Goal: Task Accomplishment & Management: Use online tool/utility

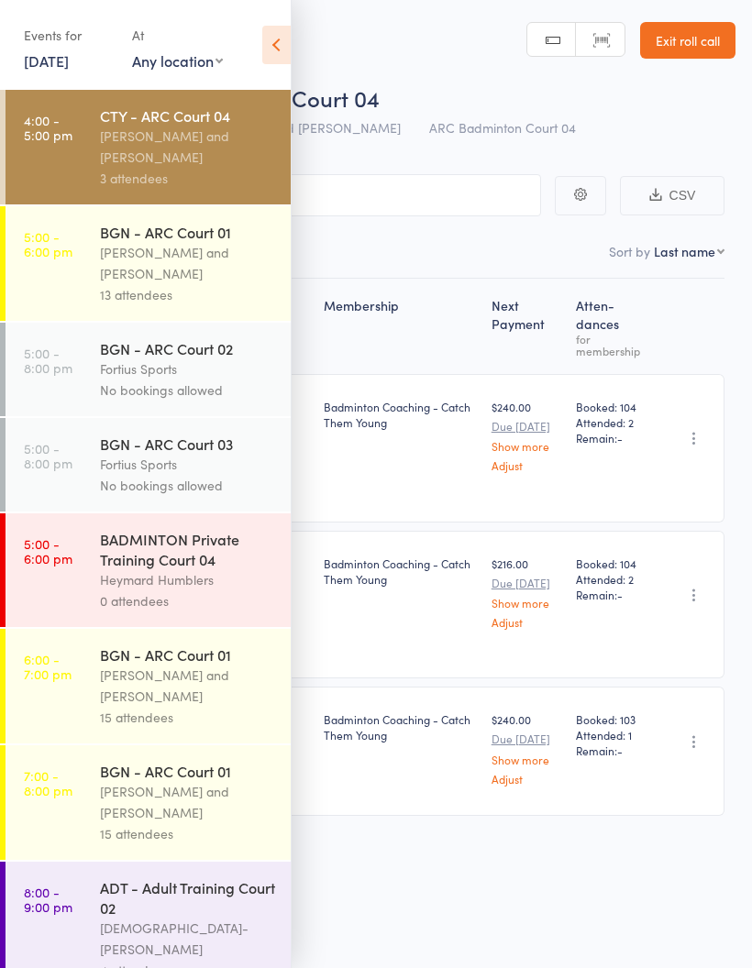
click at [206, 291] on div "13 attendees" at bounding box center [187, 294] width 175 height 21
click at [192, 269] on div "Antonio Emanuel and Vinh Nguyen" at bounding box center [187, 263] width 175 height 42
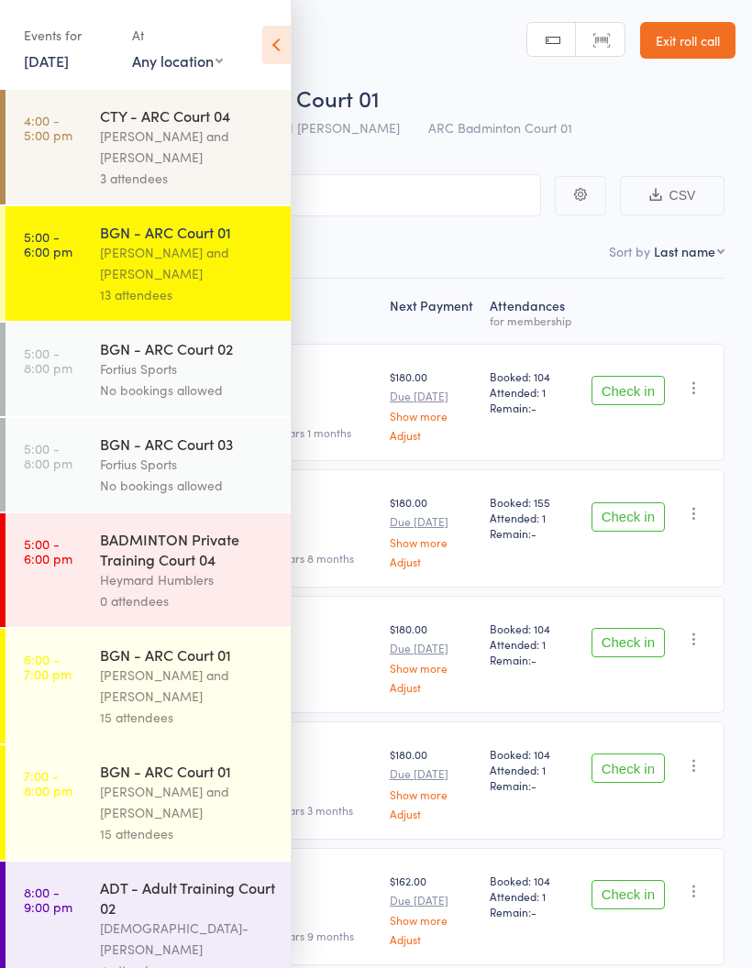
click at [280, 52] on icon at bounding box center [276, 45] width 28 height 38
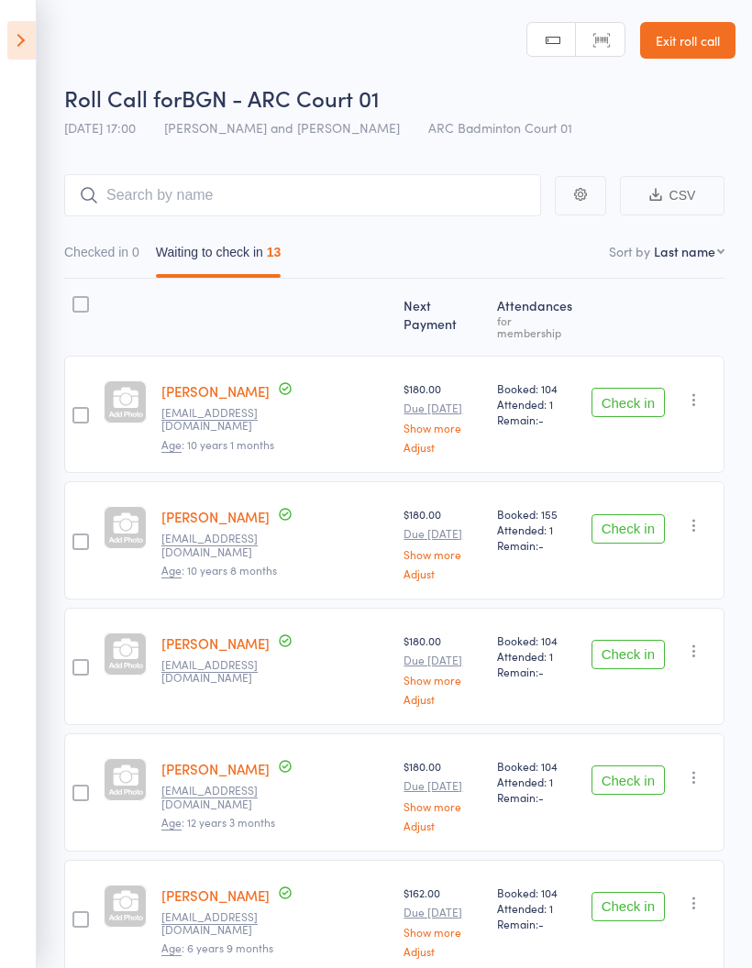
click at [133, 250] on button "Checked in 0" at bounding box center [101, 257] width 75 height 42
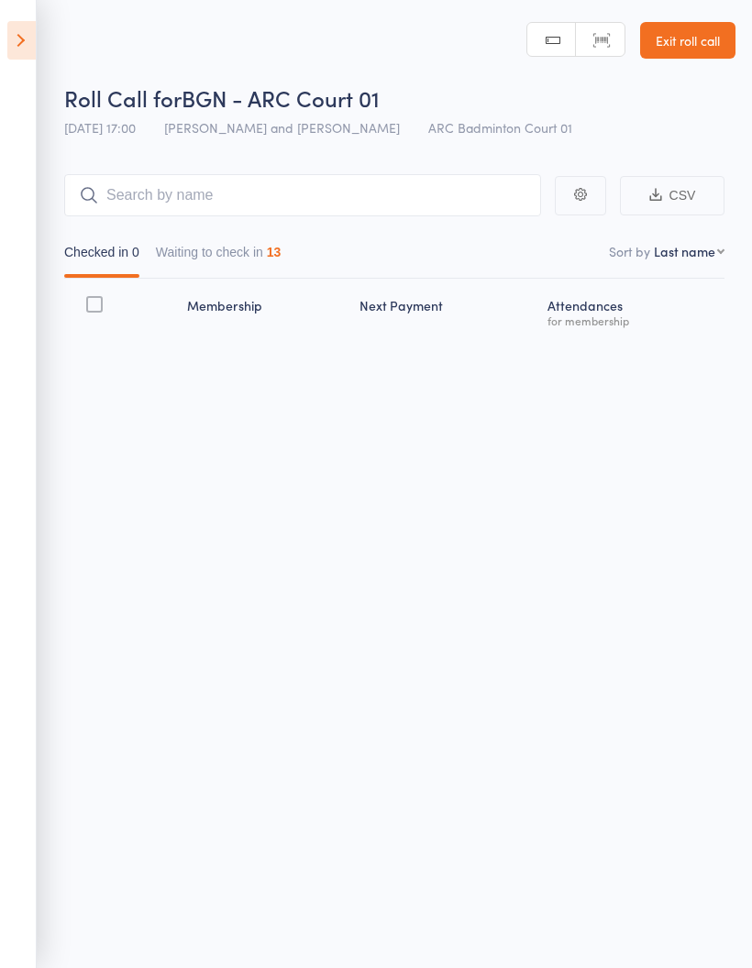
click at [256, 256] on button "Waiting to check in 13" at bounding box center [219, 257] width 126 height 42
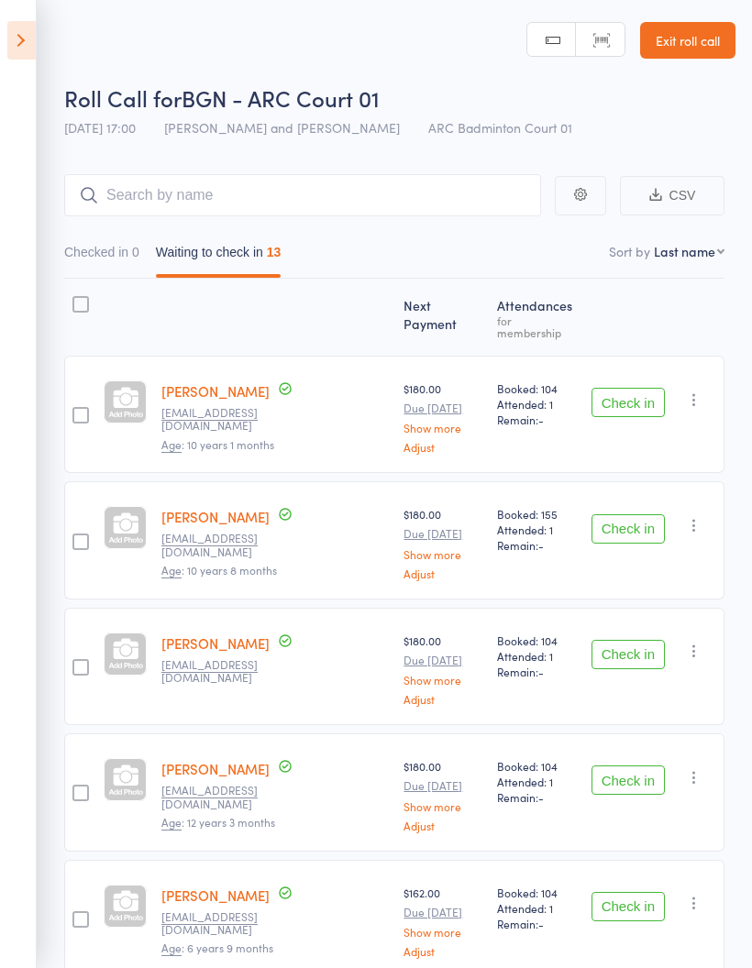
click at [628, 395] on button "Check in" at bounding box center [627, 402] width 73 height 29
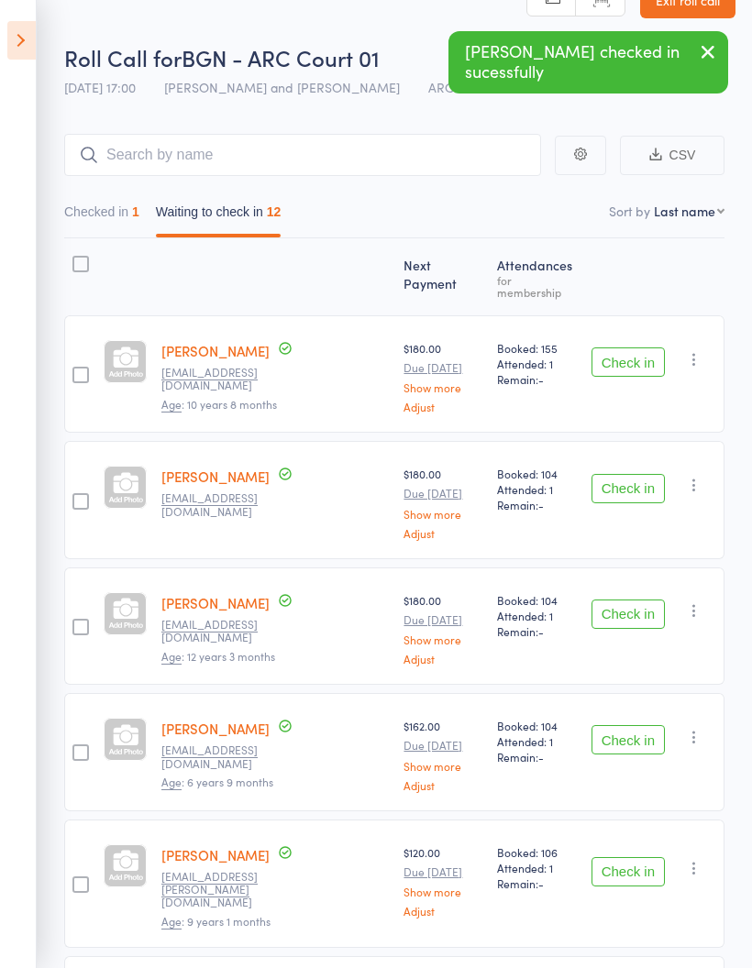
scroll to position [53, 0]
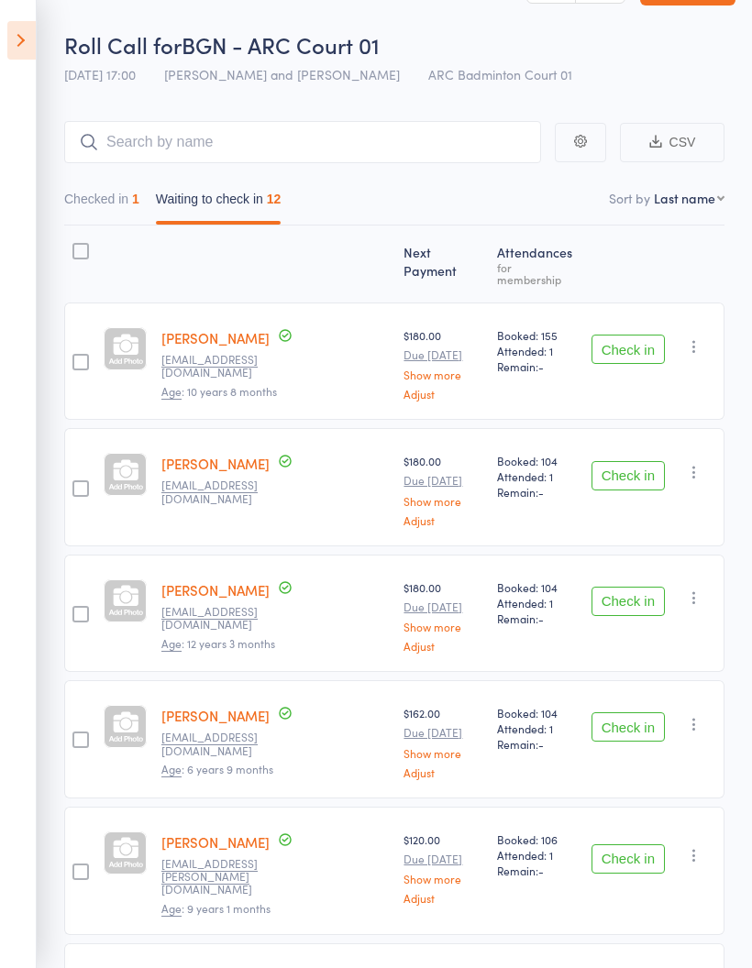
click at [635, 466] on button "Check in" at bounding box center [627, 475] width 73 height 29
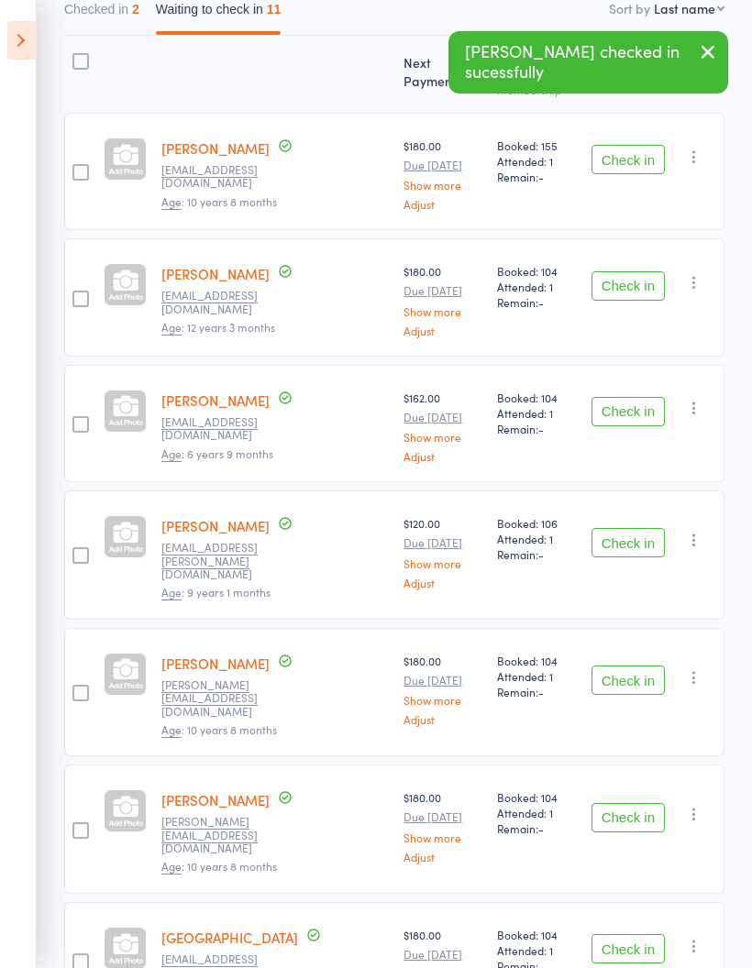
scroll to position [242, 0]
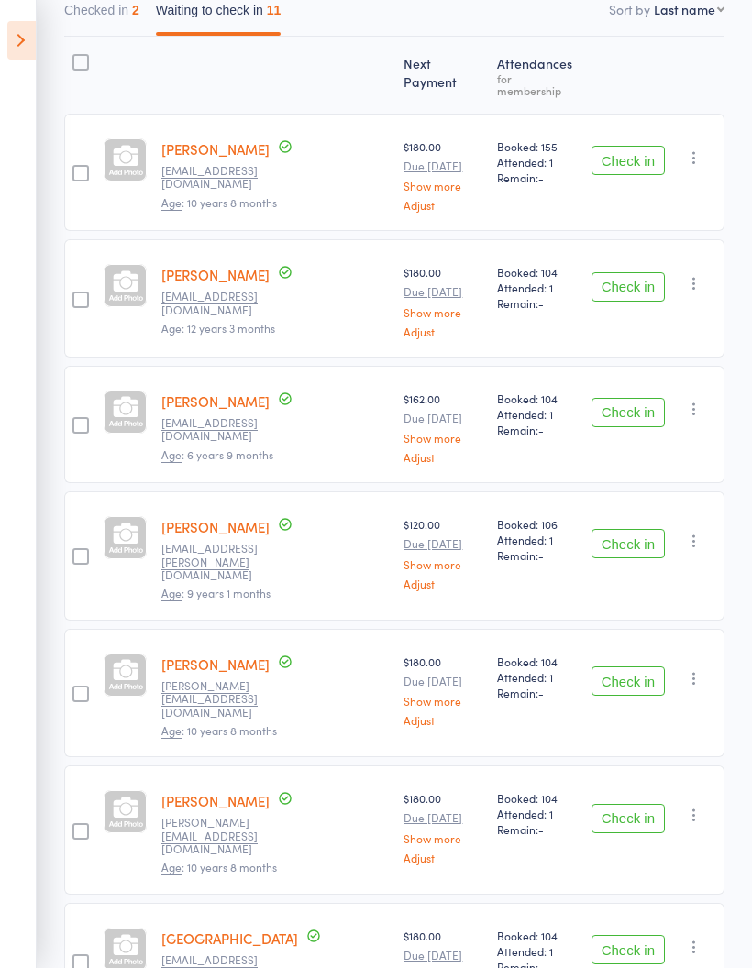
click at [629, 529] on button "Check in" at bounding box center [627, 543] width 73 height 29
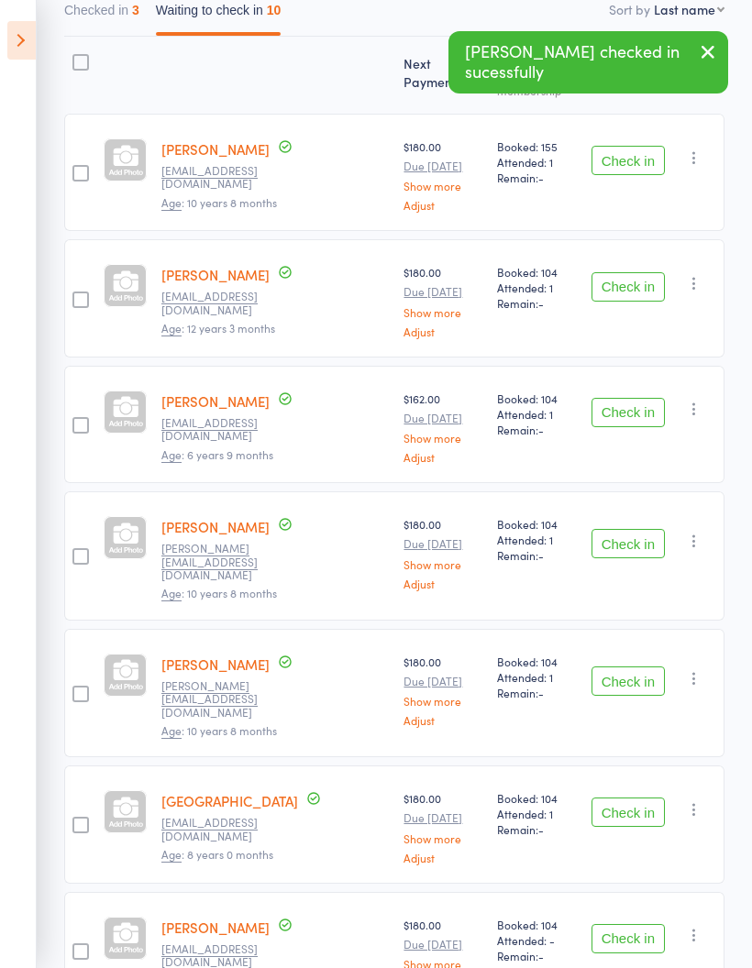
click at [620, 533] on button "Check in" at bounding box center [627, 543] width 73 height 29
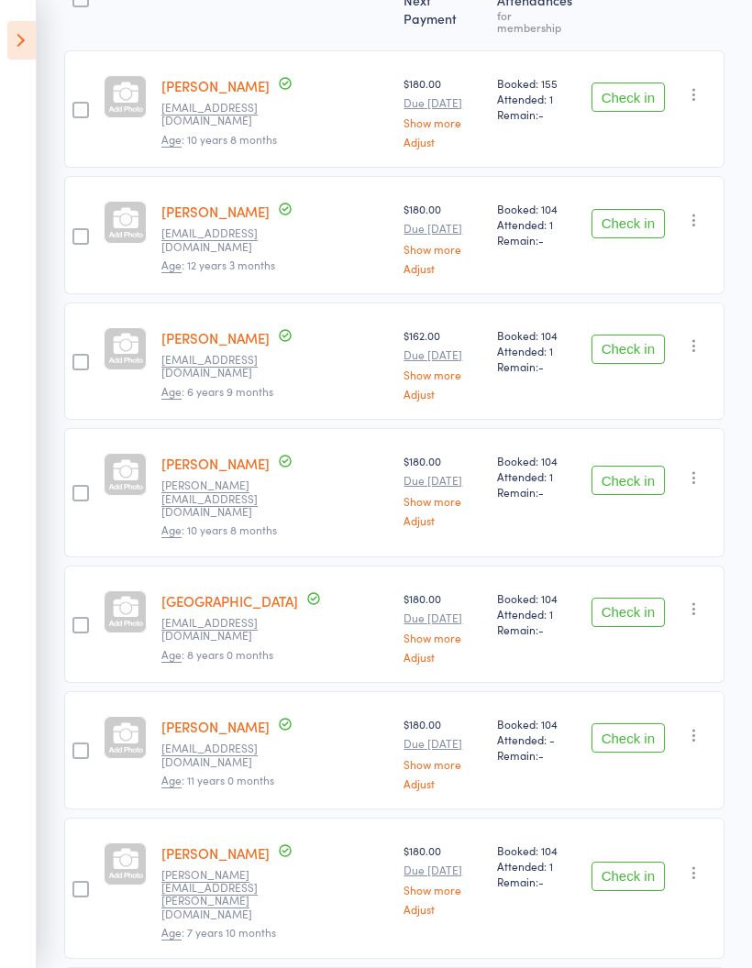
scroll to position [312, 0]
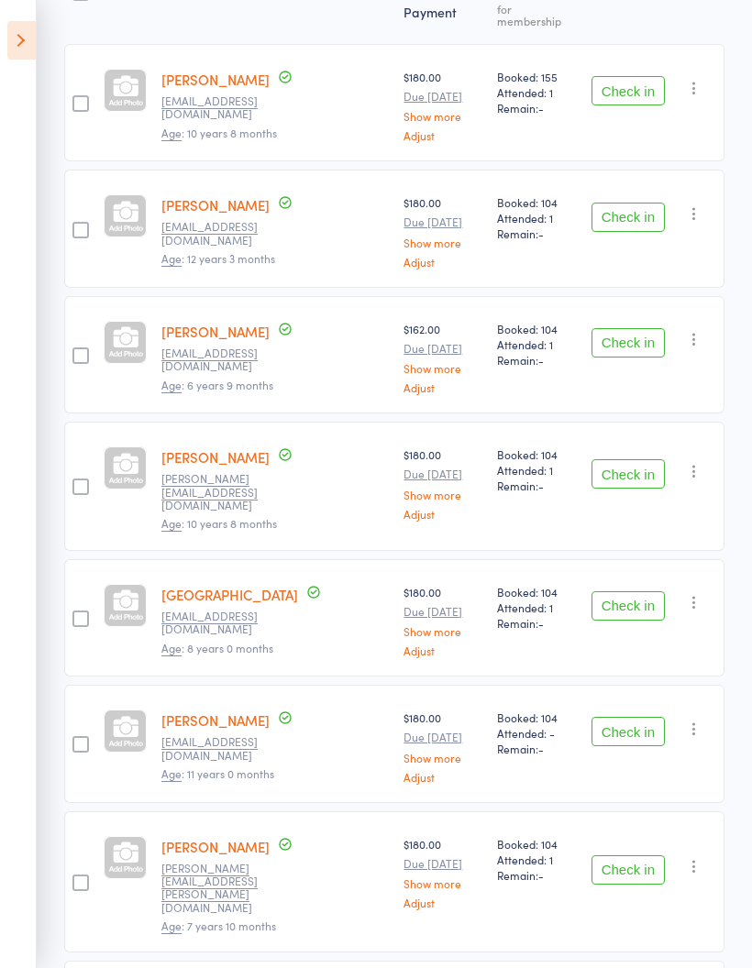
click at [643, 460] on button "Check in" at bounding box center [627, 473] width 73 height 29
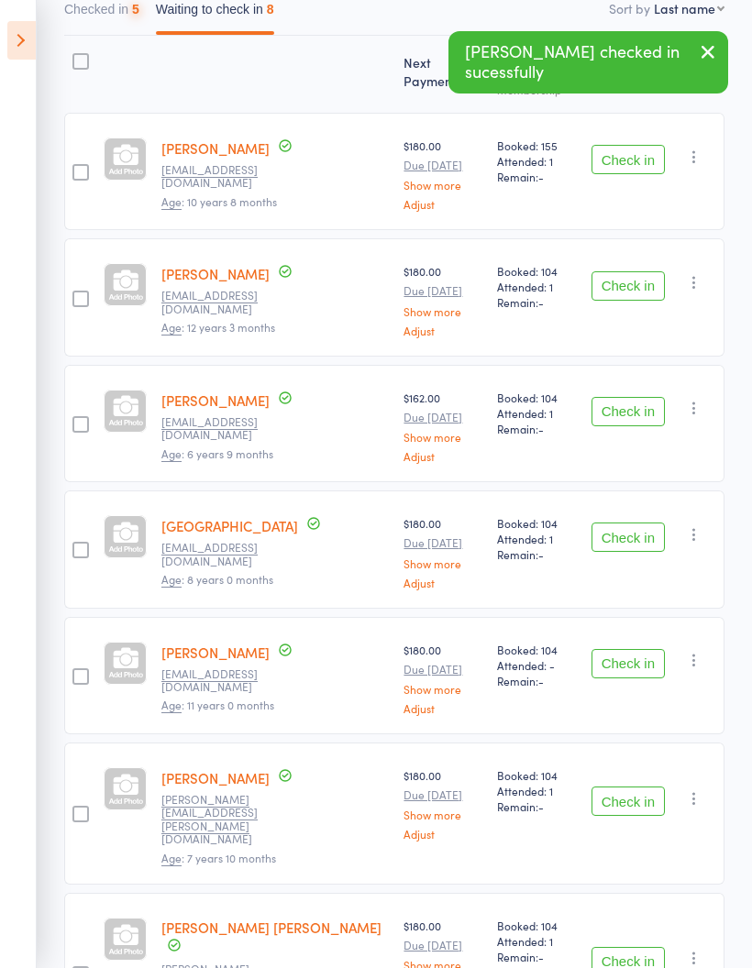
scroll to position [0, 0]
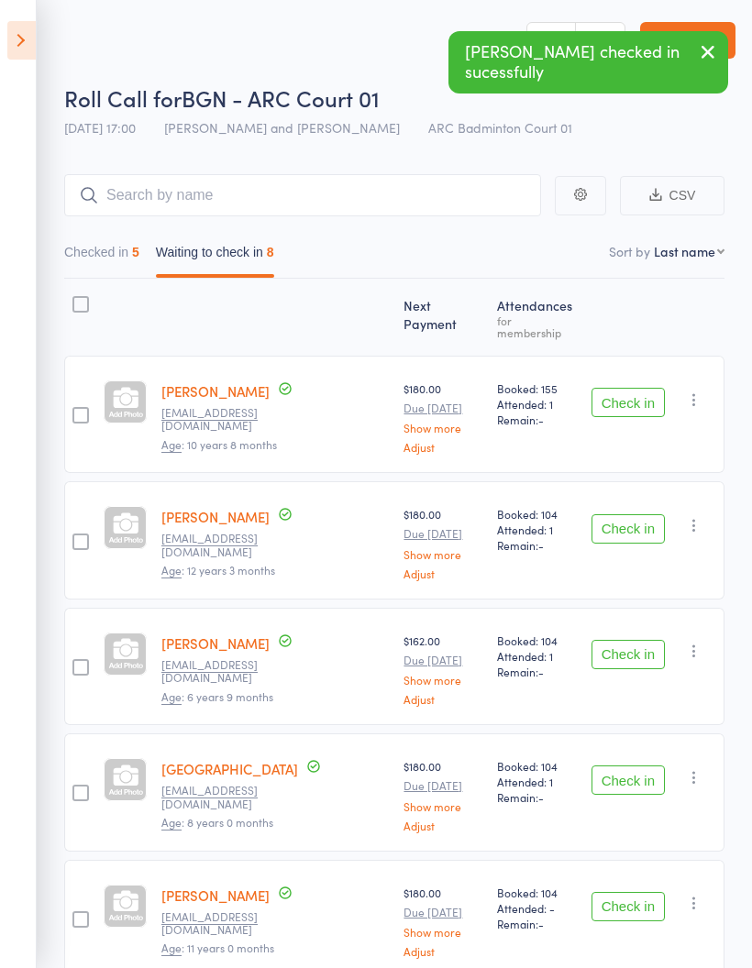
click at [116, 247] on button "Checked in 5" at bounding box center [101, 257] width 75 height 42
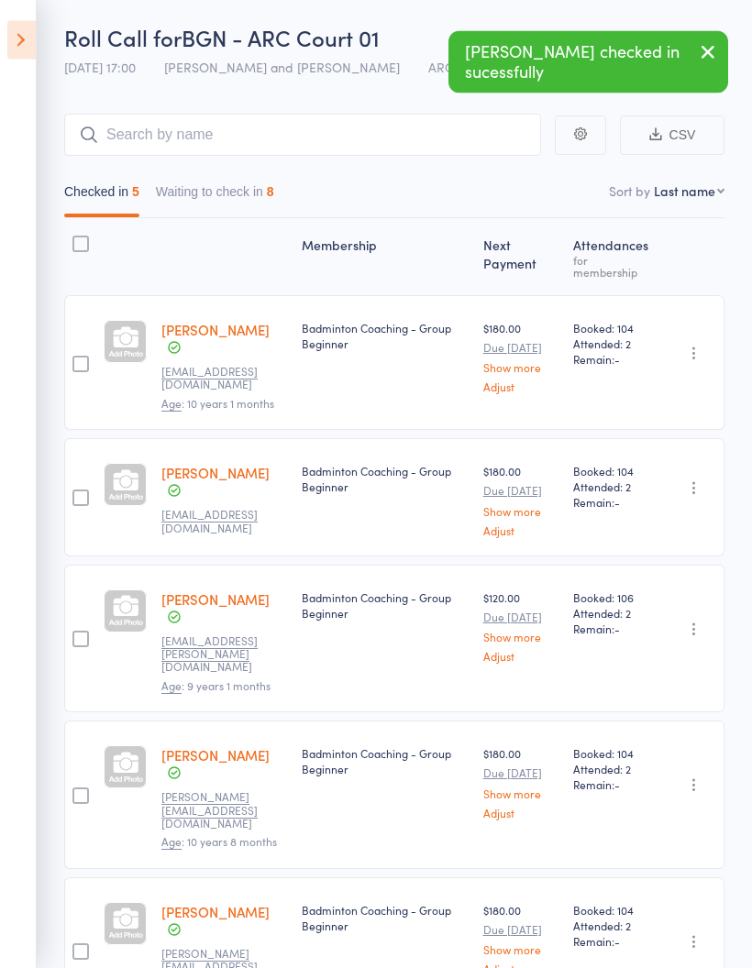
scroll to position [126, 0]
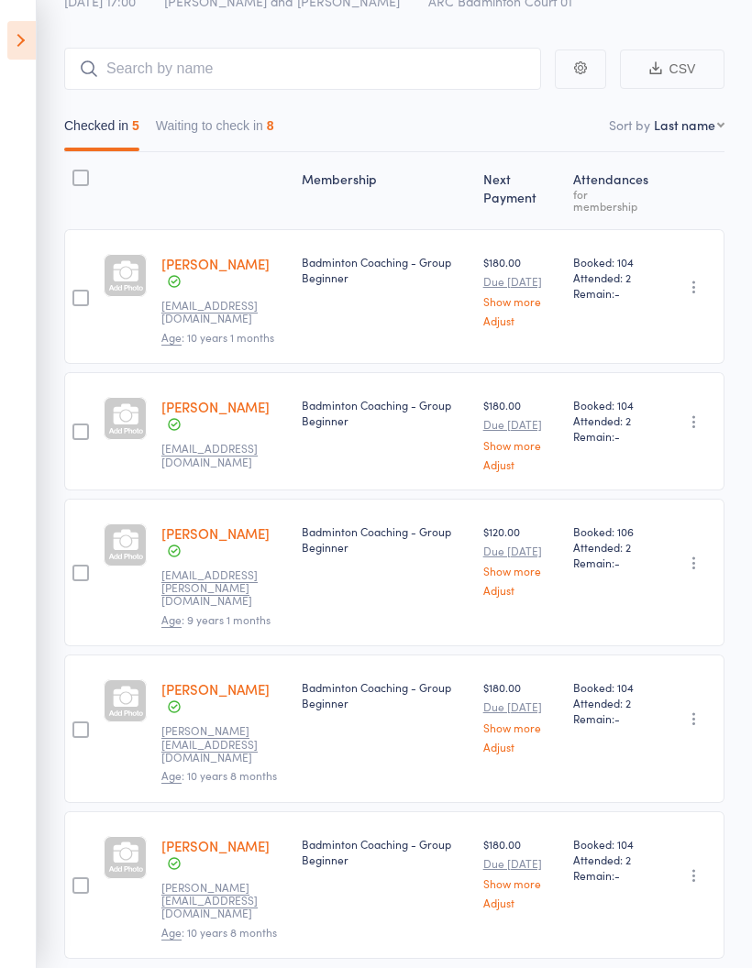
click at [703, 709] on icon "button" at bounding box center [694, 718] width 18 height 18
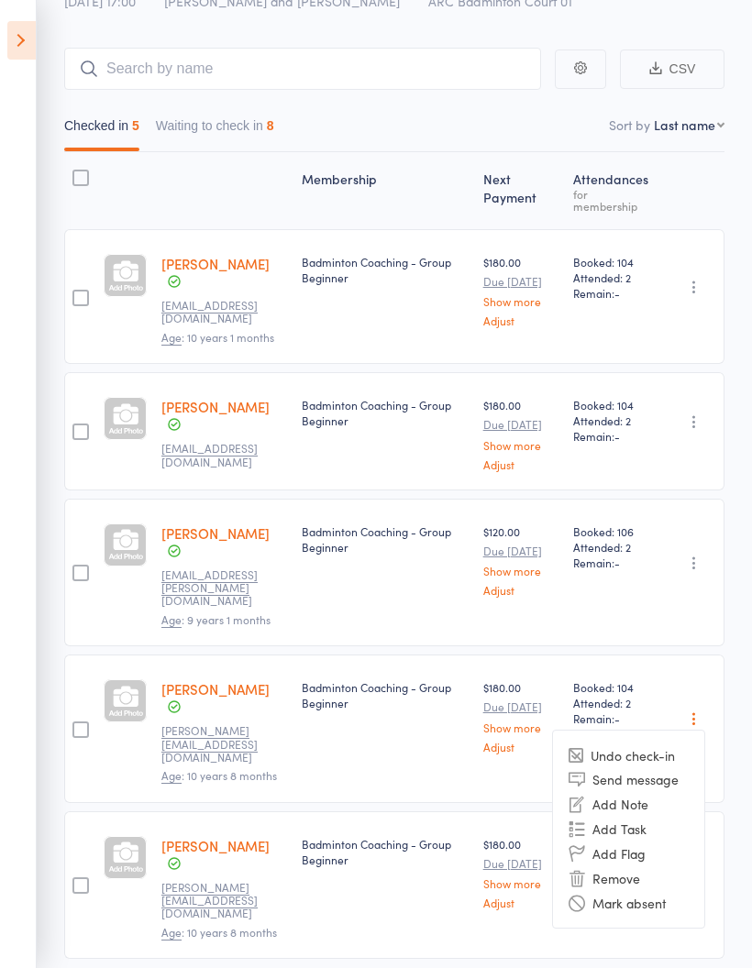
click at [409, 929] on div "Membership Next Payment Atten­dances for membership Alizeh Erum Ahmed faruma@gm…" at bounding box center [394, 596] width 660 height 888
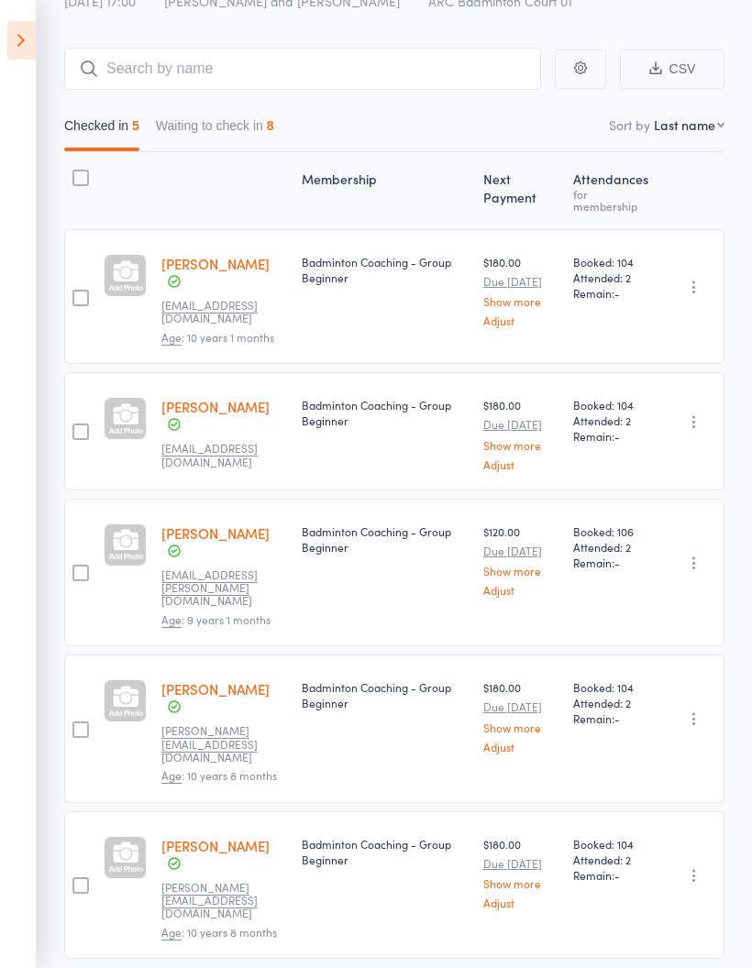
click at [217, 122] on button "Waiting to check in 8" at bounding box center [215, 130] width 118 height 42
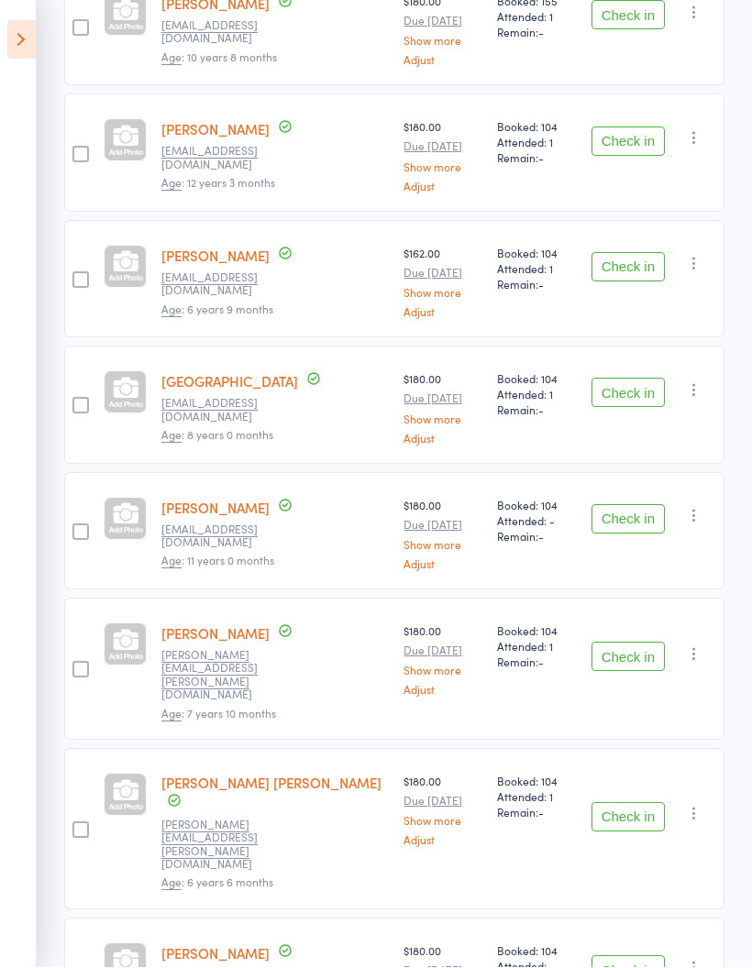
scroll to position [383, 0]
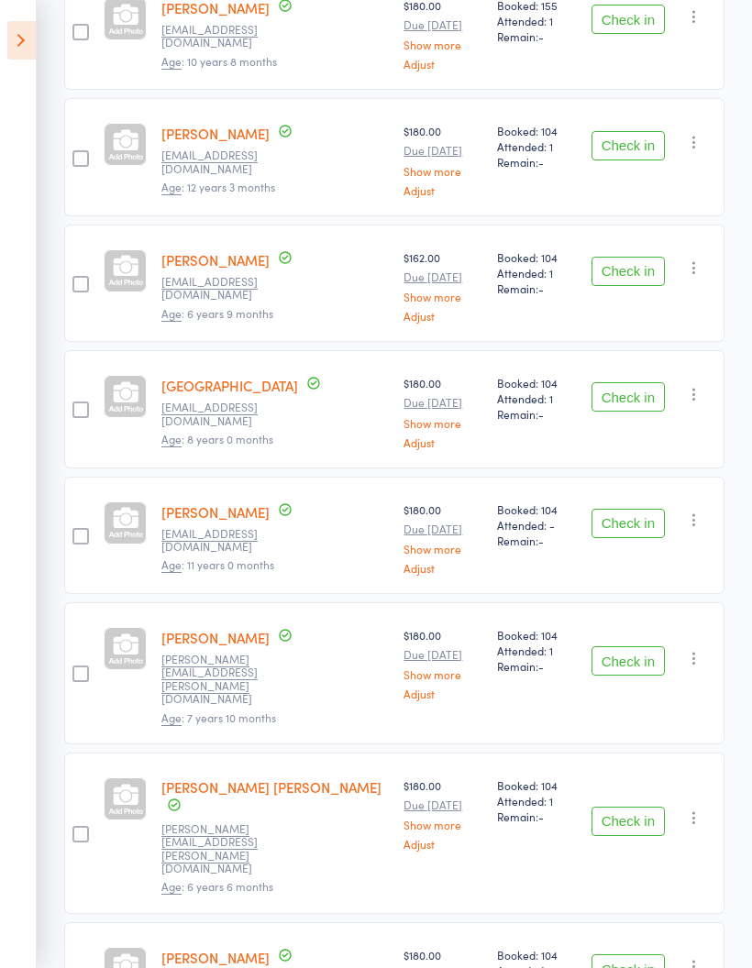
click at [623, 389] on button "Check in" at bounding box center [627, 396] width 73 height 29
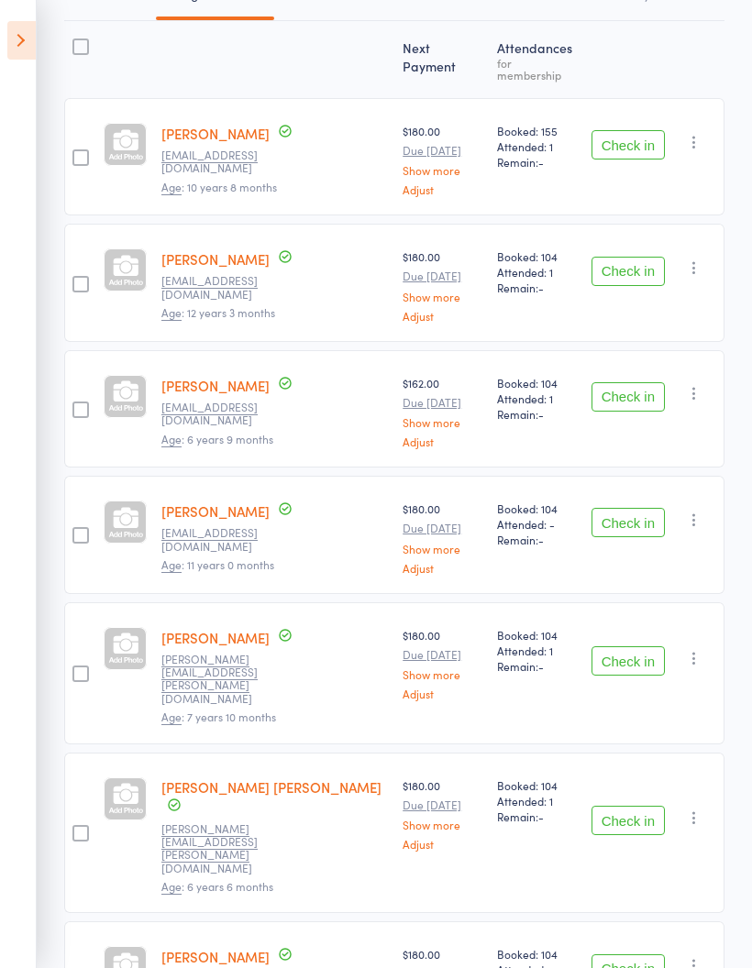
scroll to position [331, 0]
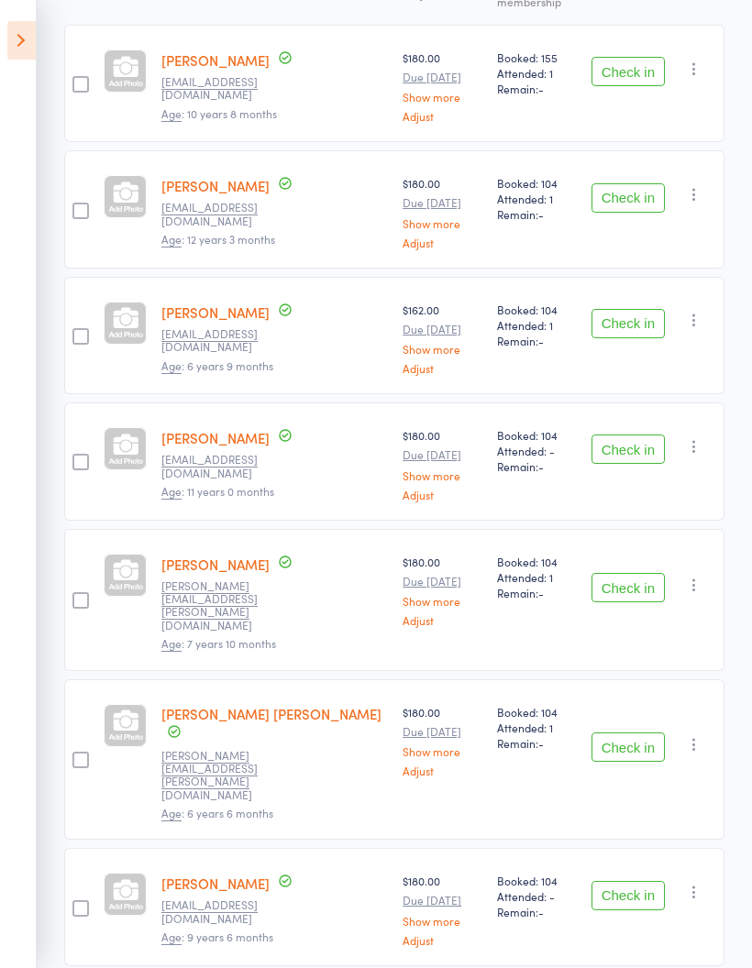
click at [623, 732] on button "Check in" at bounding box center [627, 746] width 73 height 29
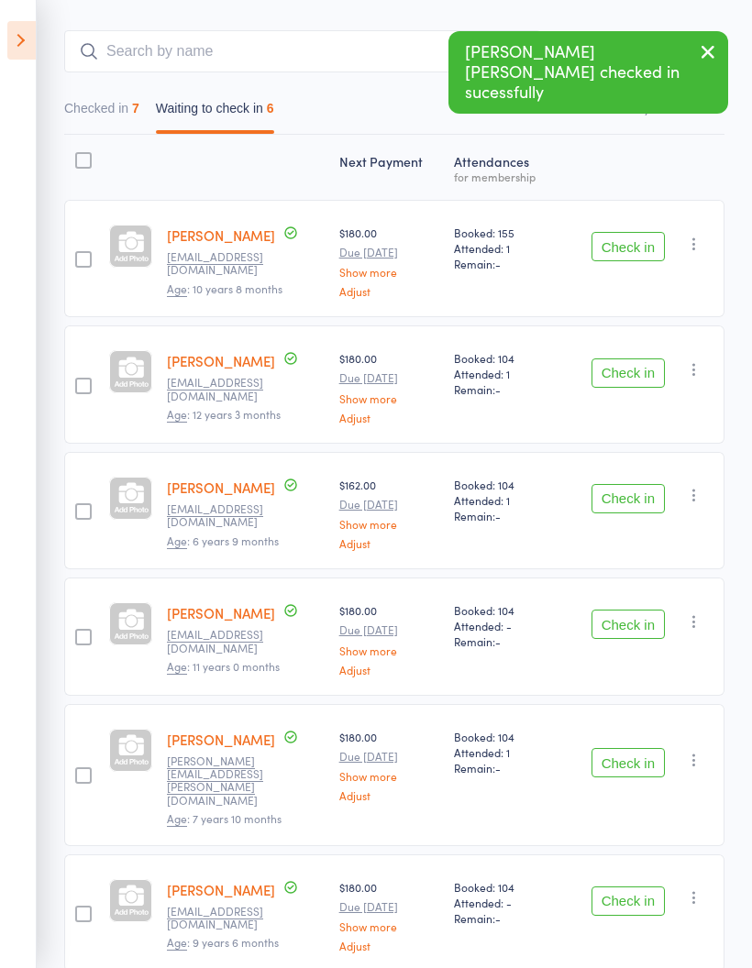
scroll to position [132, 0]
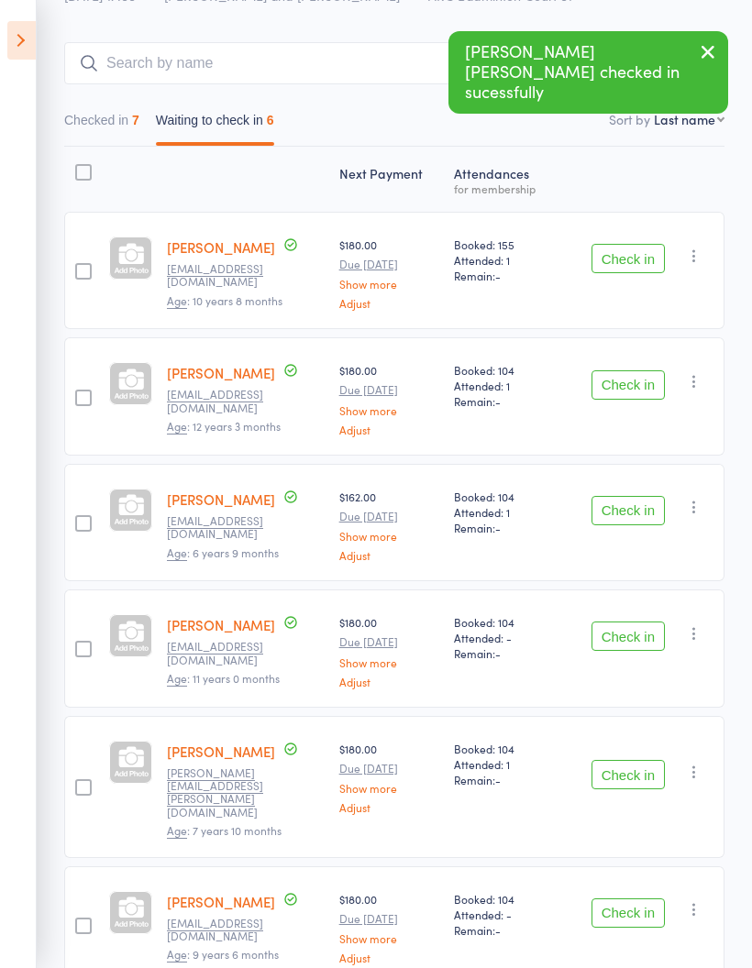
click at [652, 898] on button "Check in" at bounding box center [627, 912] width 73 height 29
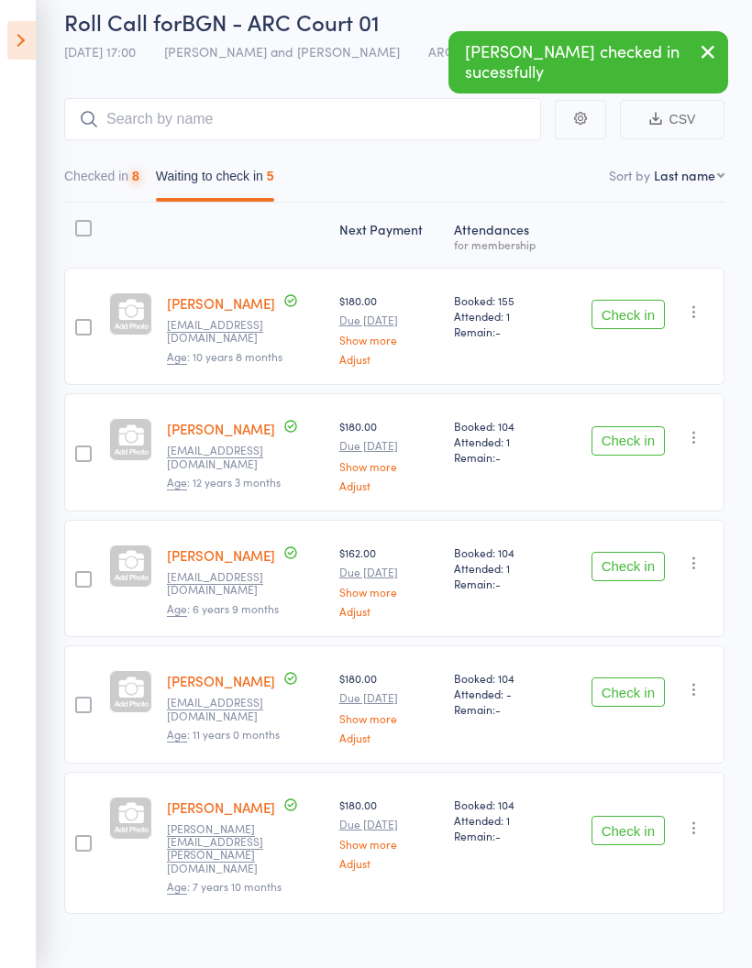
scroll to position [80, 0]
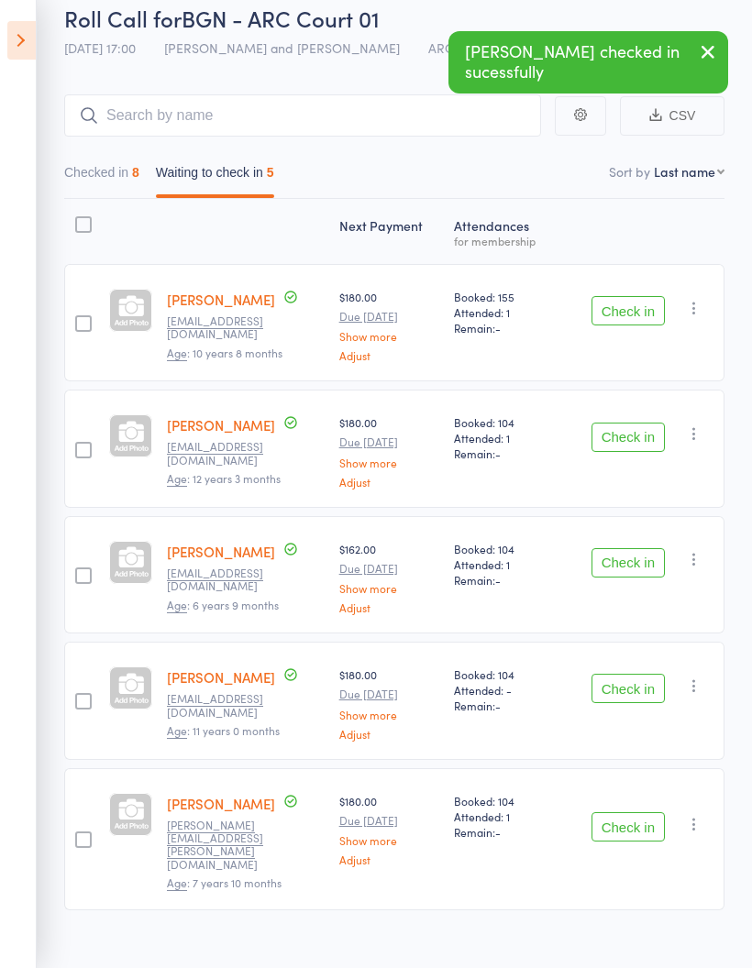
click at [112, 175] on button "Checked in 8" at bounding box center [101, 177] width 75 height 42
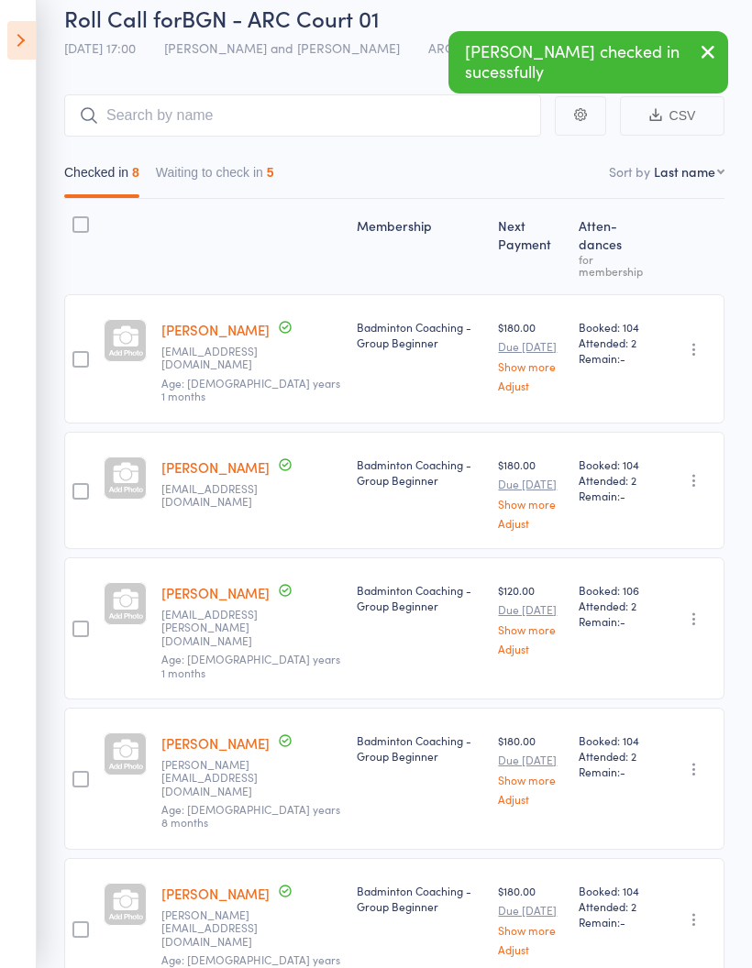
click at [230, 178] on button "Waiting to check in 5" at bounding box center [215, 177] width 118 height 42
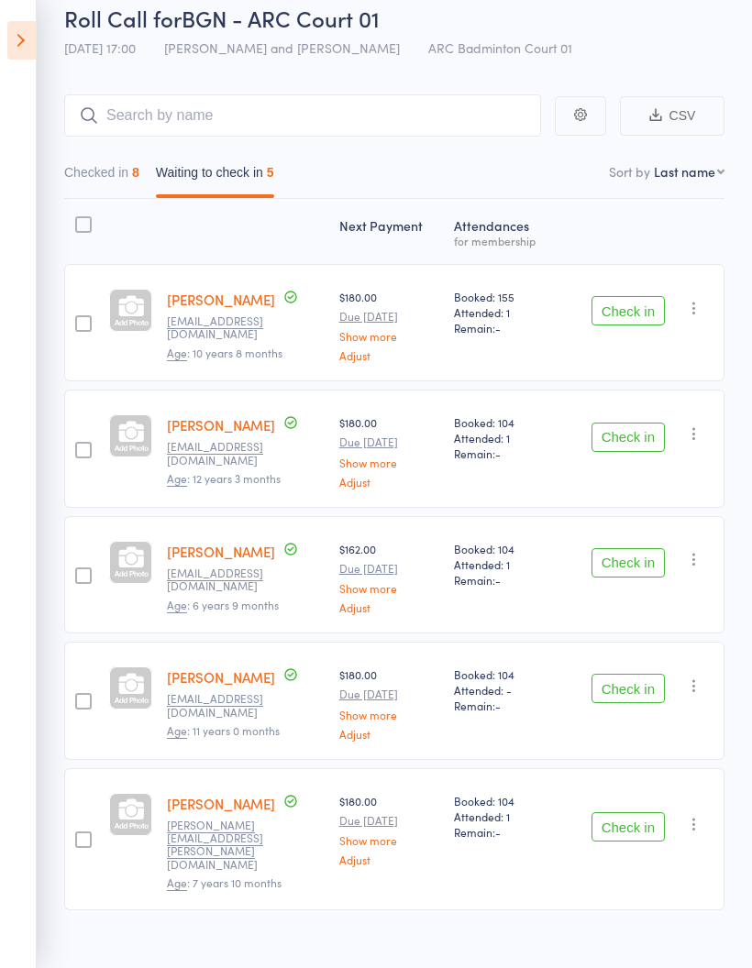
click at [105, 178] on button "Checked in 8" at bounding box center [101, 177] width 75 height 42
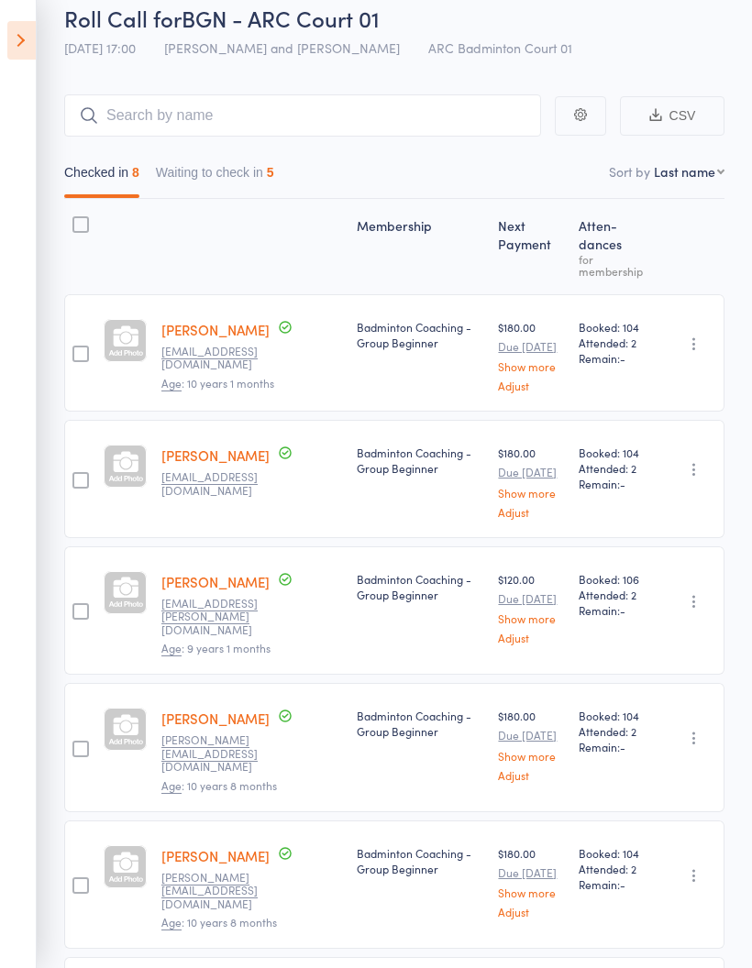
click at [253, 181] on button "Waiting to check in 5" at bounding box center [215, 177] width 118 height 42
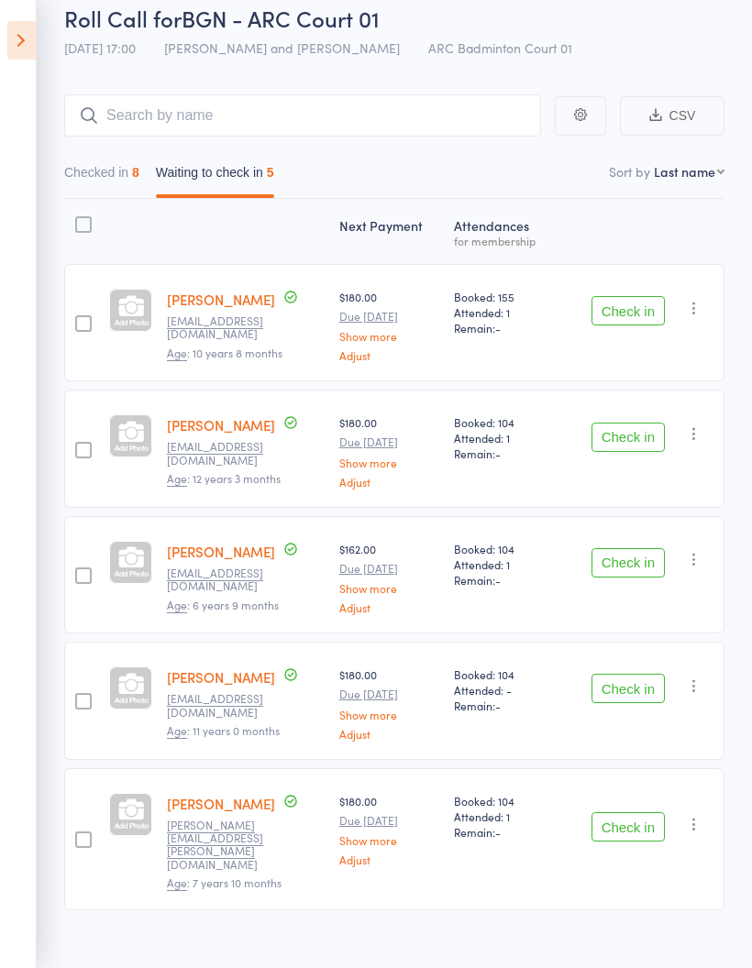
click at [88, 176] on button "Checked in 8" at bounding box center [101, 177] width 75 height 42
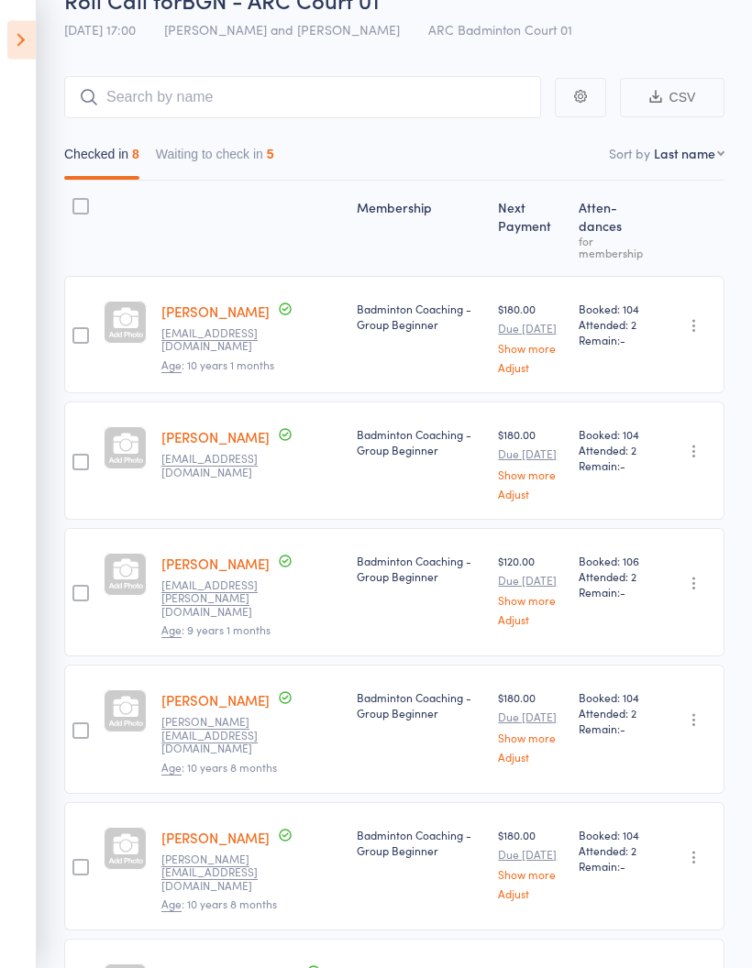
scroll to position [0, 0]
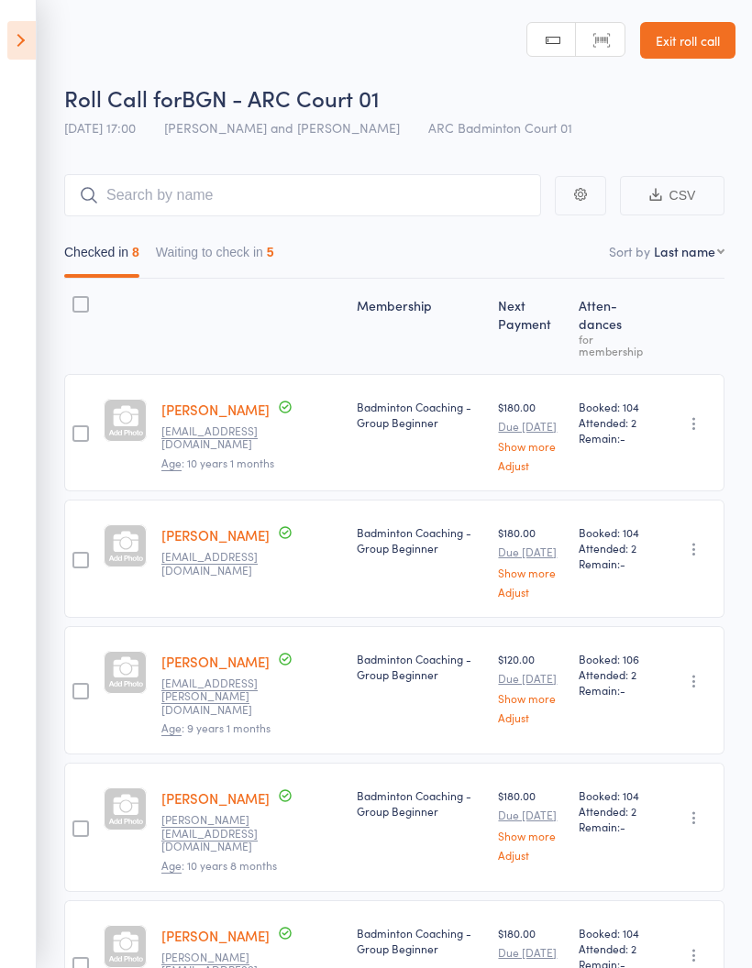
click at [259, 255] on button "Waiting to check in 5" at bounding box center [215, 257] width 118 height 42
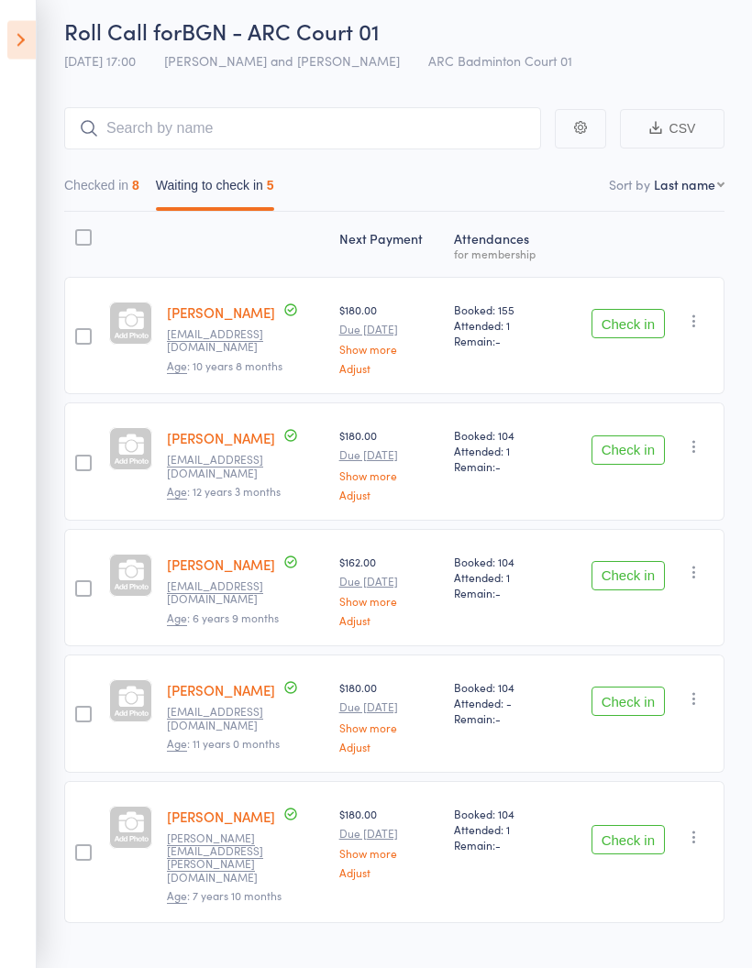
scroll to position [80, 0]
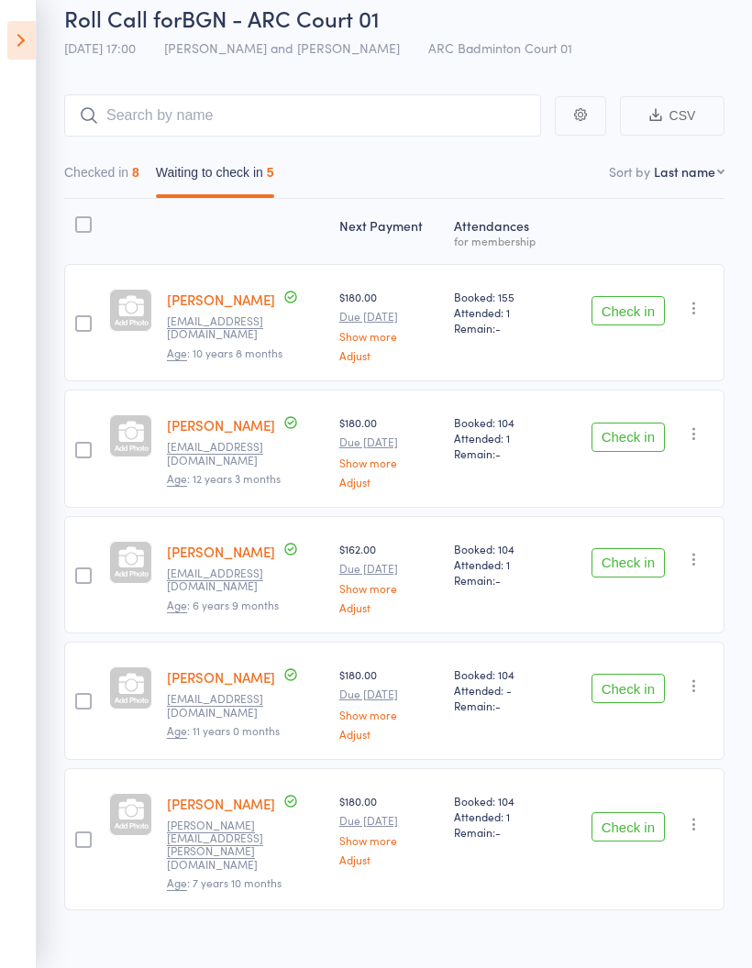
click at [632, 438] on button "Check in" at bounding box center [627, 437] width 73 height 29
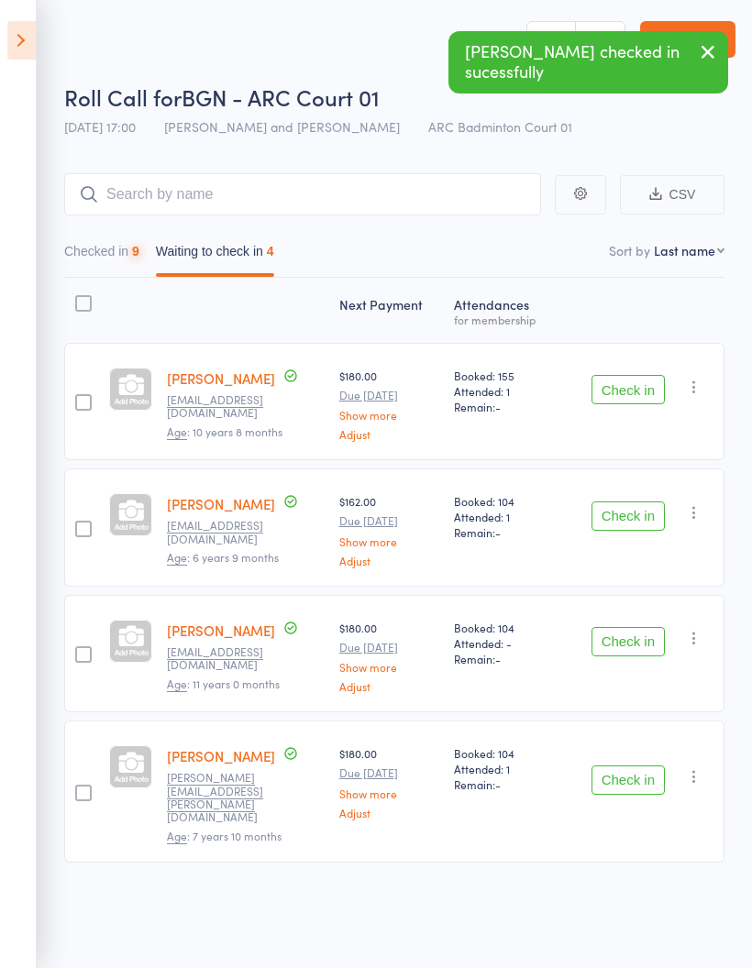
scroll to position [13, 0]
click at [625, 516] on button "Check in" at bounding box center [627, 515] width 73 height 29
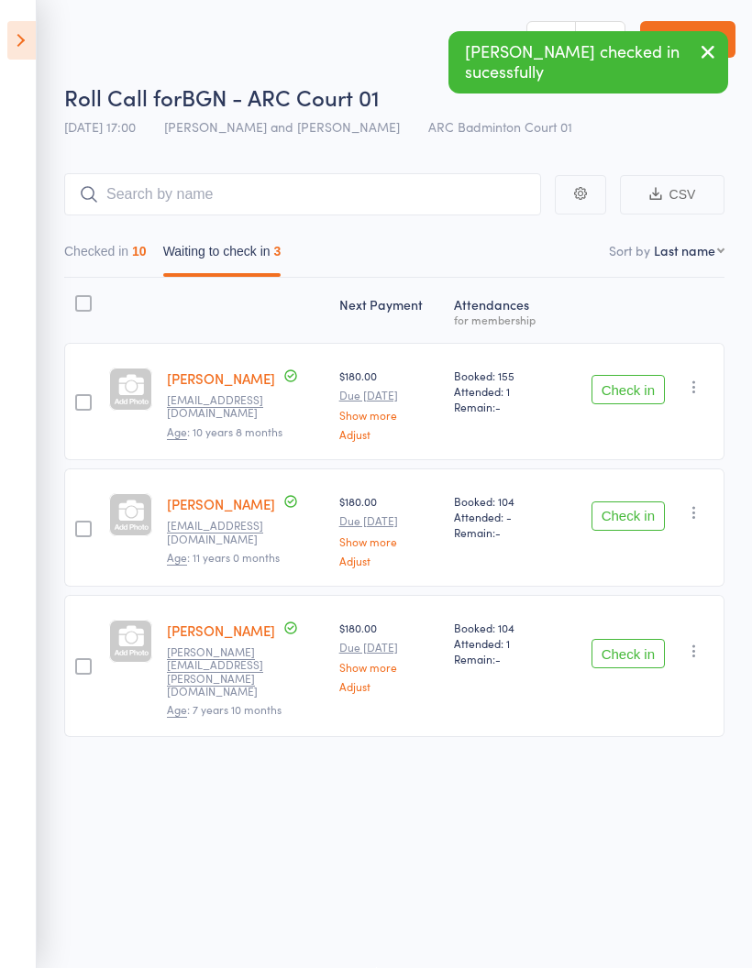
click at [134, 235] on button "Checked in 10" at bounding box center [105, 256] width 82 height 42
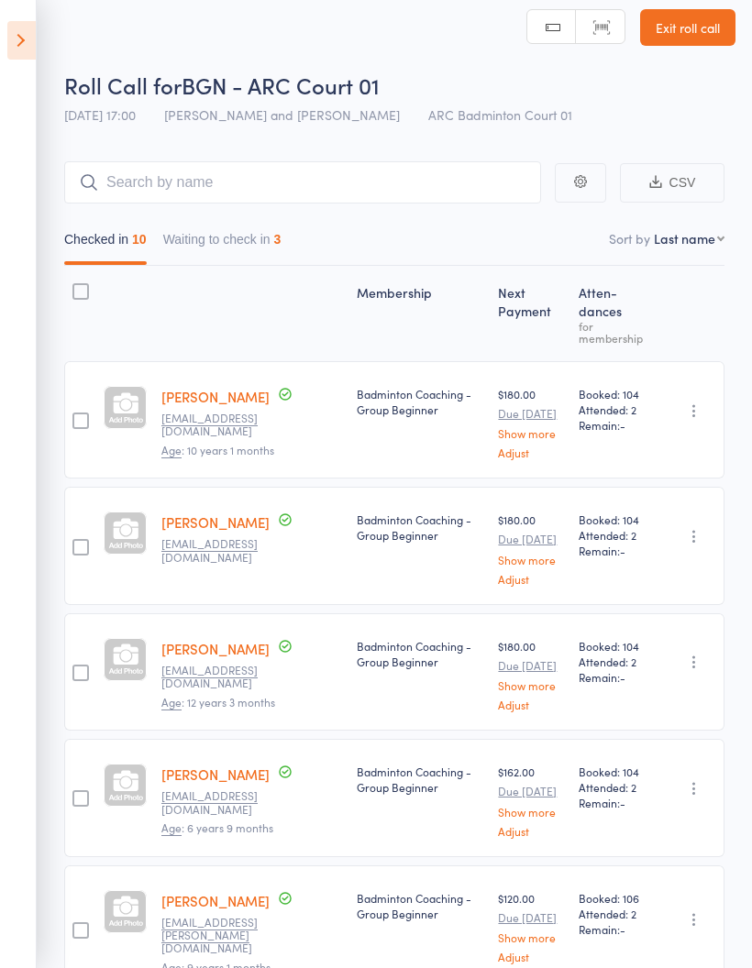
click at [192, 241] on button "Waiting to check in 3" at bounding box center [222, 244] width 118 height 42
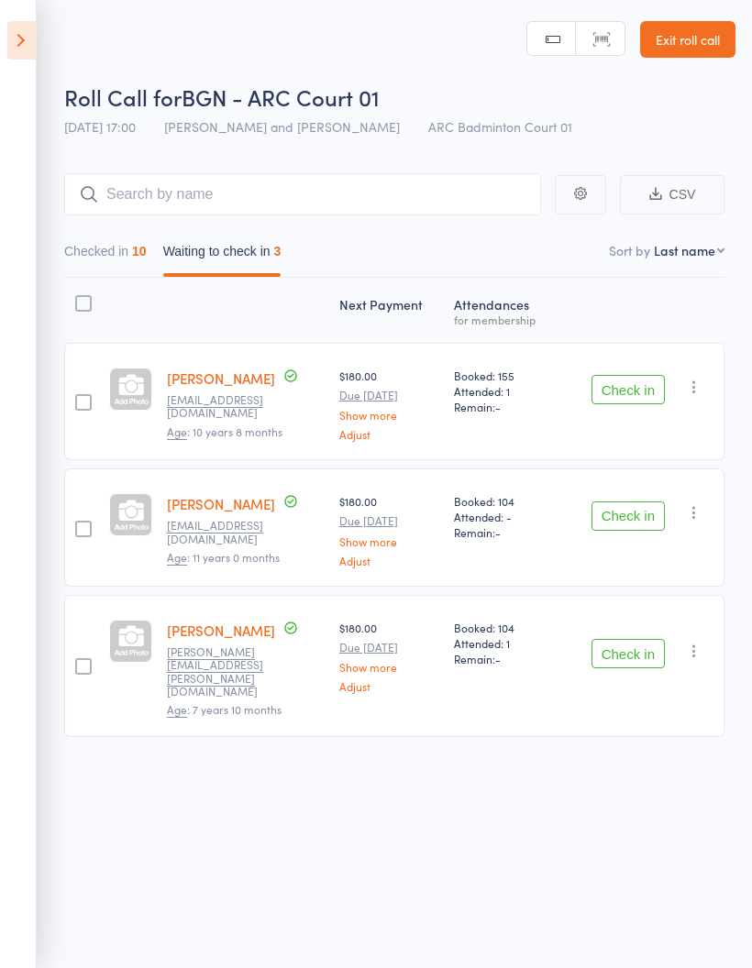
click at [639, 639] on button "Check in" at bounding box center [627, 653] width 73 height 29
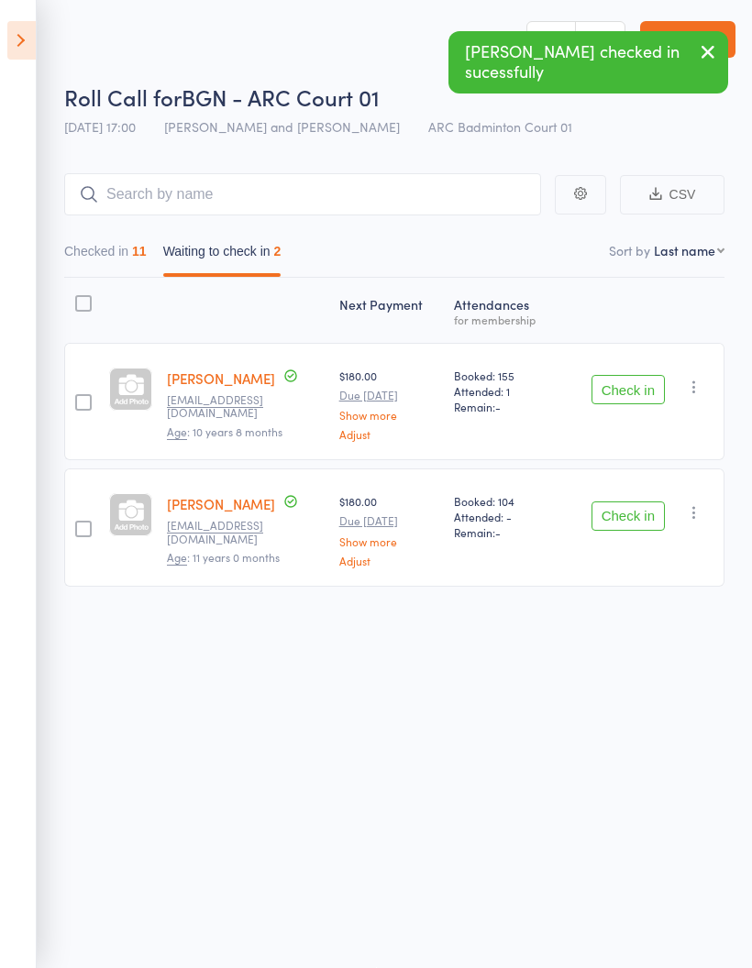
click at [147, 244] on div "11" at bounding box center [139, 251] width 15 height 15
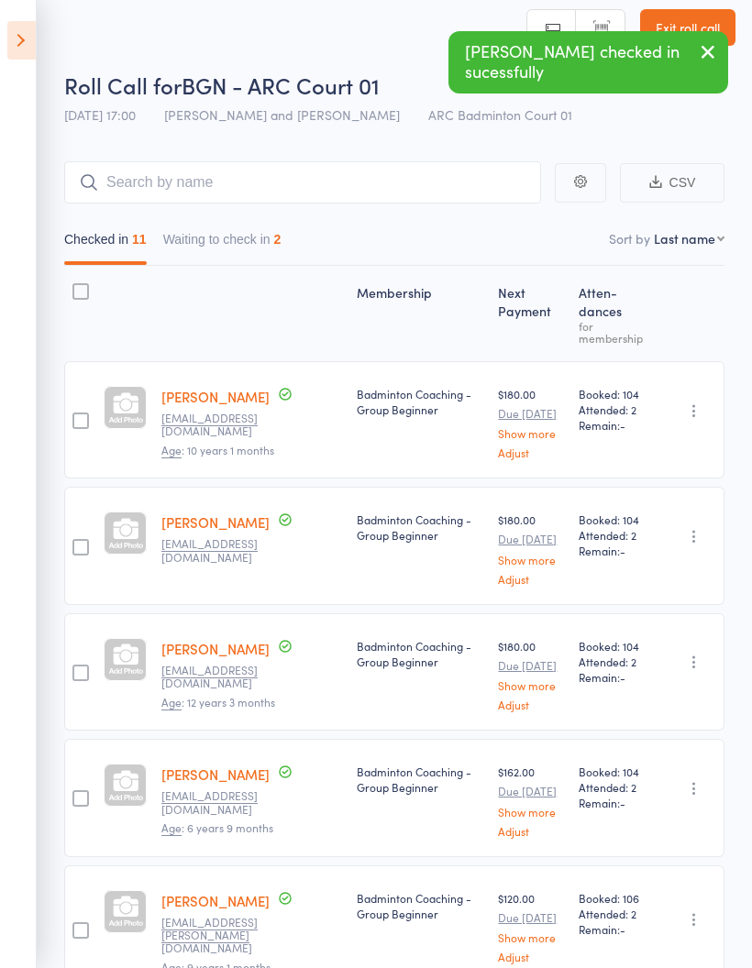
click at [245, 228] on button "Waiting to check in 2" at bounding box center [222, 244] width 118 height 42
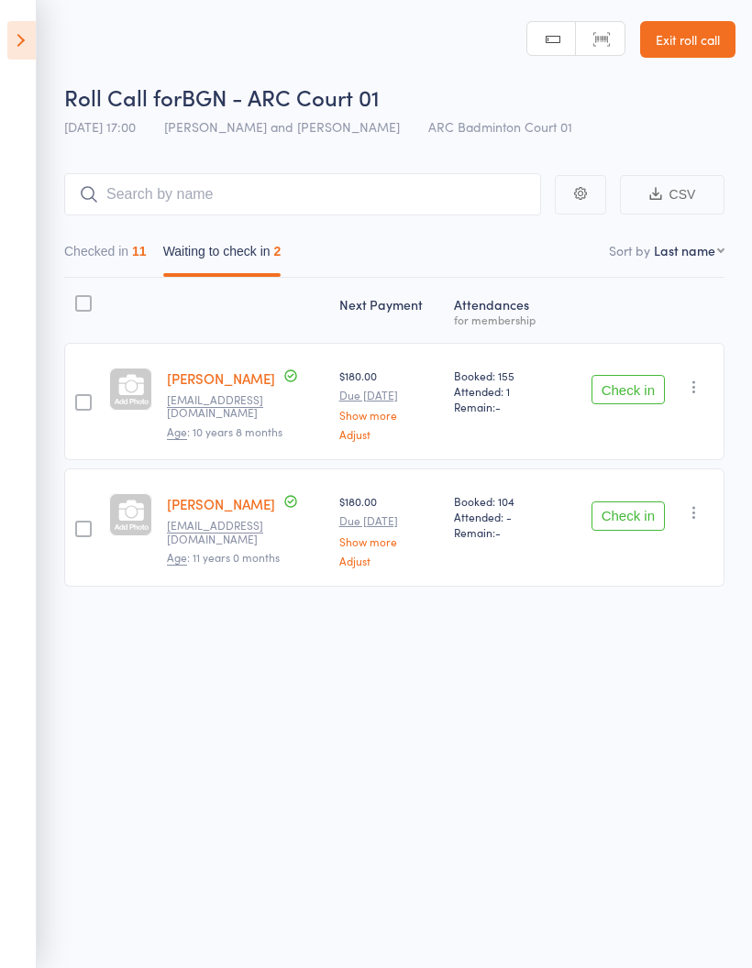
click at [101, 249] on button "Checked in 11" at bounding box center [105, 256] width 82 height 42
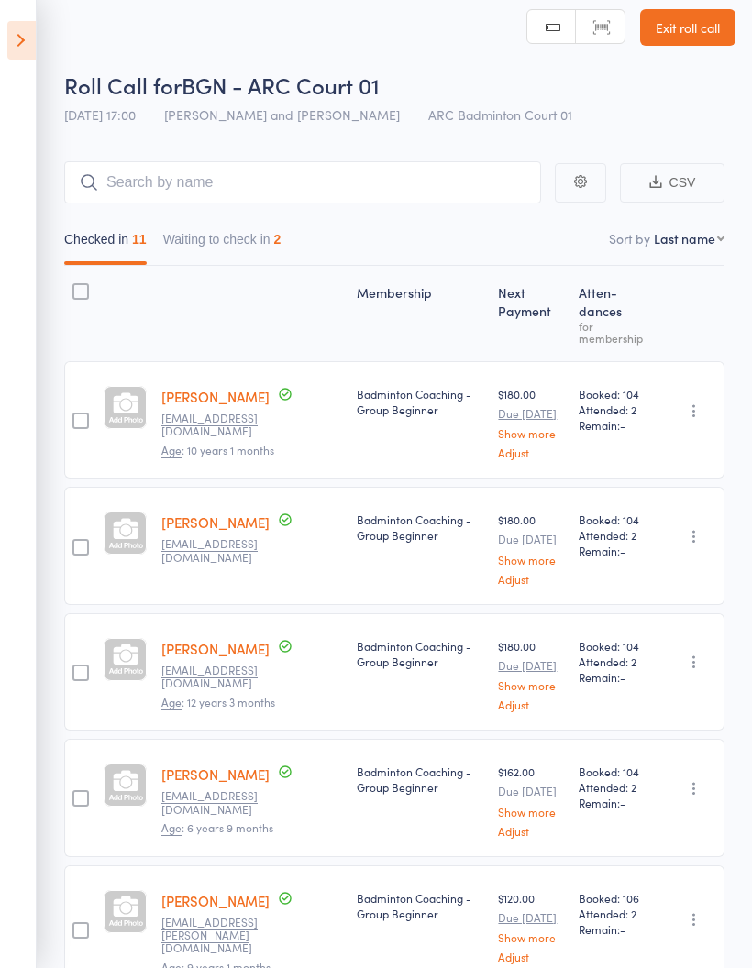
scroll to position [0, 0]
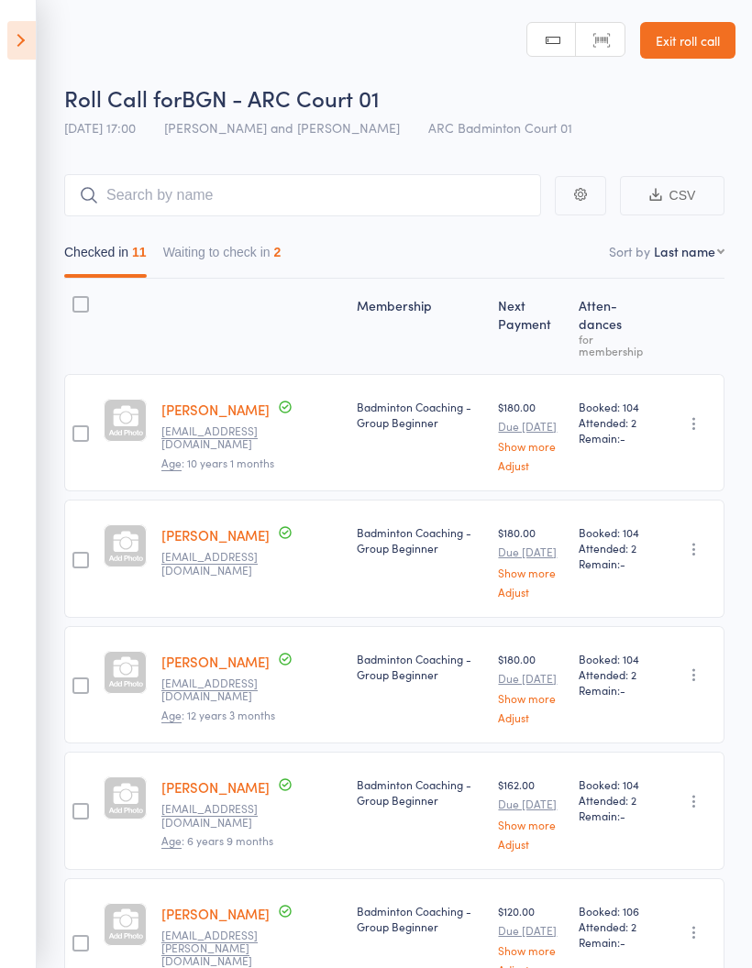
click at [247, 923] on link "[PERSON_NAME]" at bounding box center [215, 913] width 108 height 19
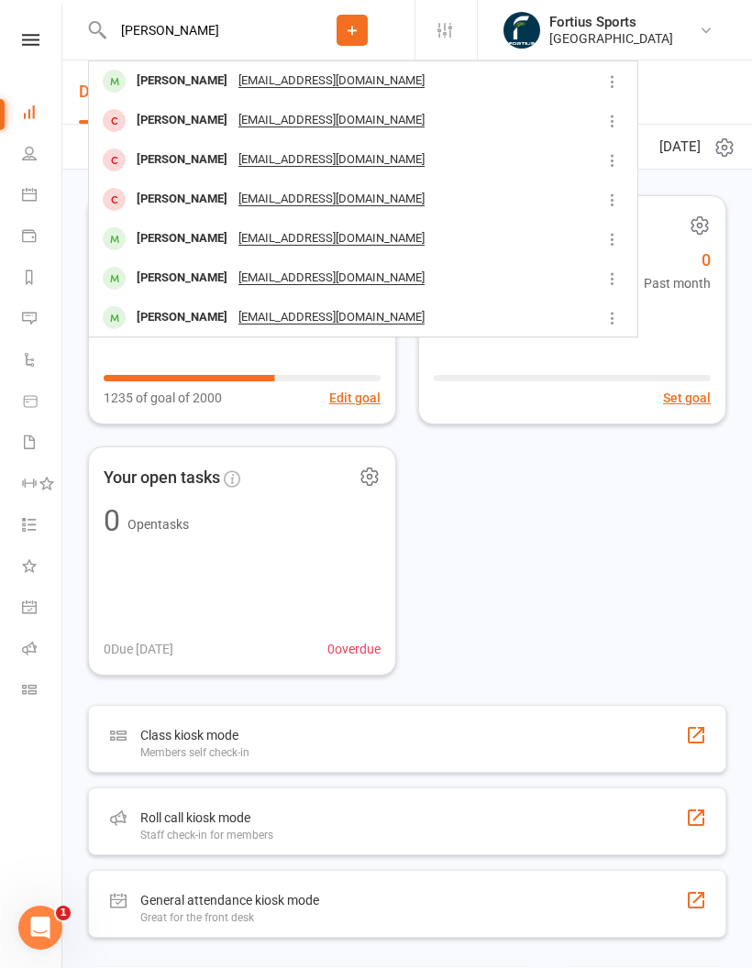
type input "[PERSON_NAME]"
click at [186, 271] on div "[PERSON_NAME]" at bounding box center [182, 278] width 102 height 27
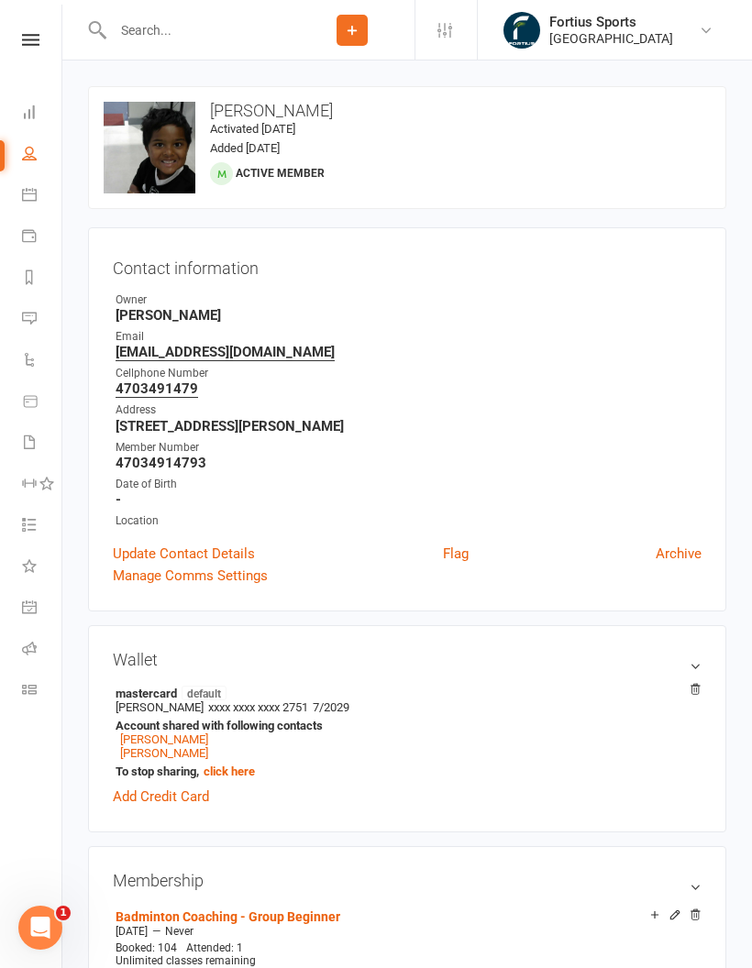
click at [37, 651] on link "Roll call" at bounding box center [42, 650] width 41 height 41
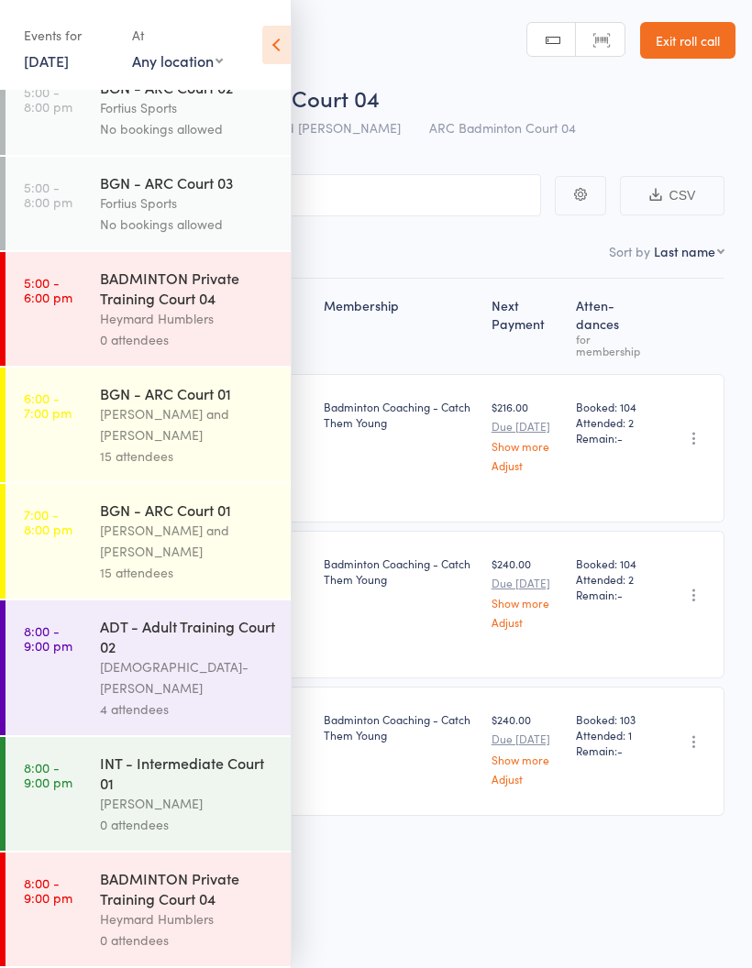
click at [280, 38] on icon at bounding box center [276, 45] width 28 height 38
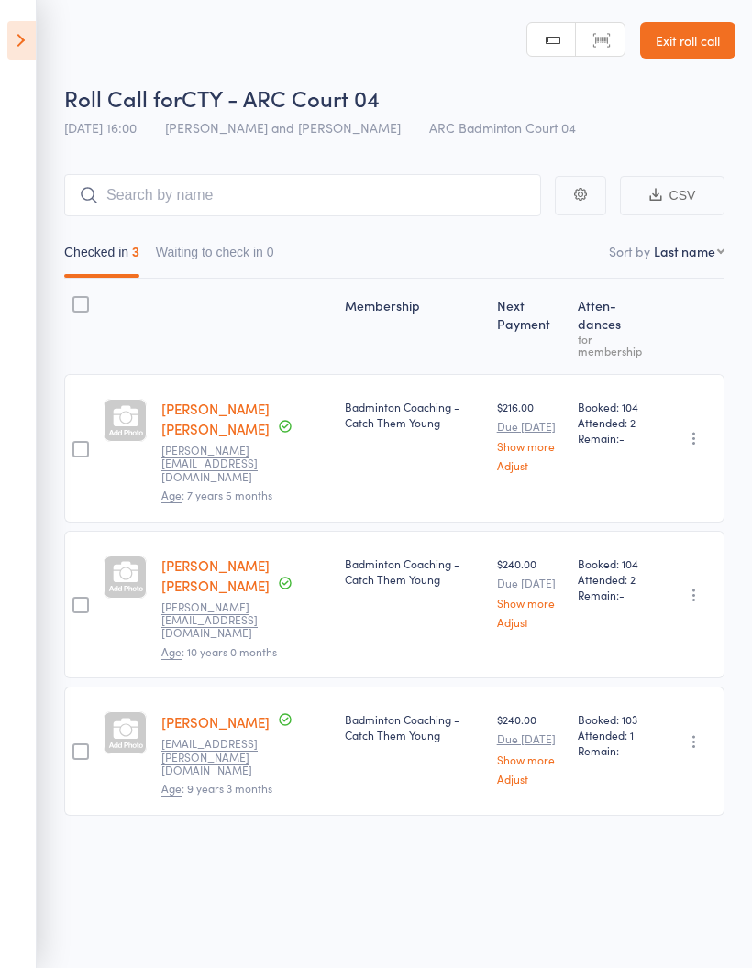
click at [259, 262] on button "Waiting to check in 0" at bounding box center [215, 257] width 118 height 42
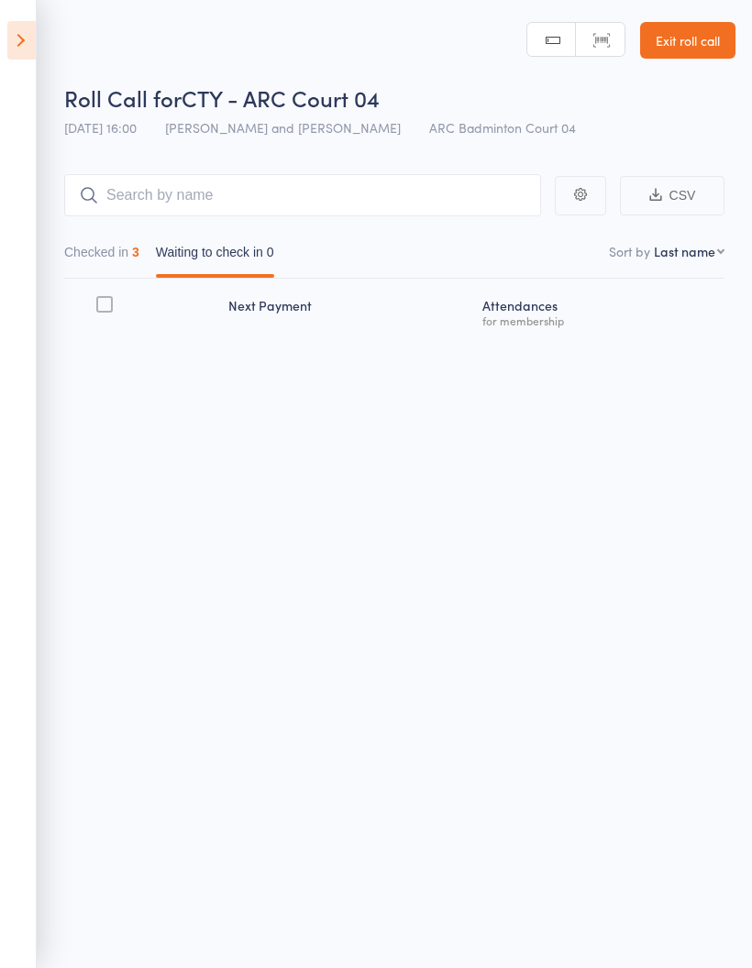
click at [111, 254] on button "Checked in 3" at bounding box center [101, 257] width 75 height 42
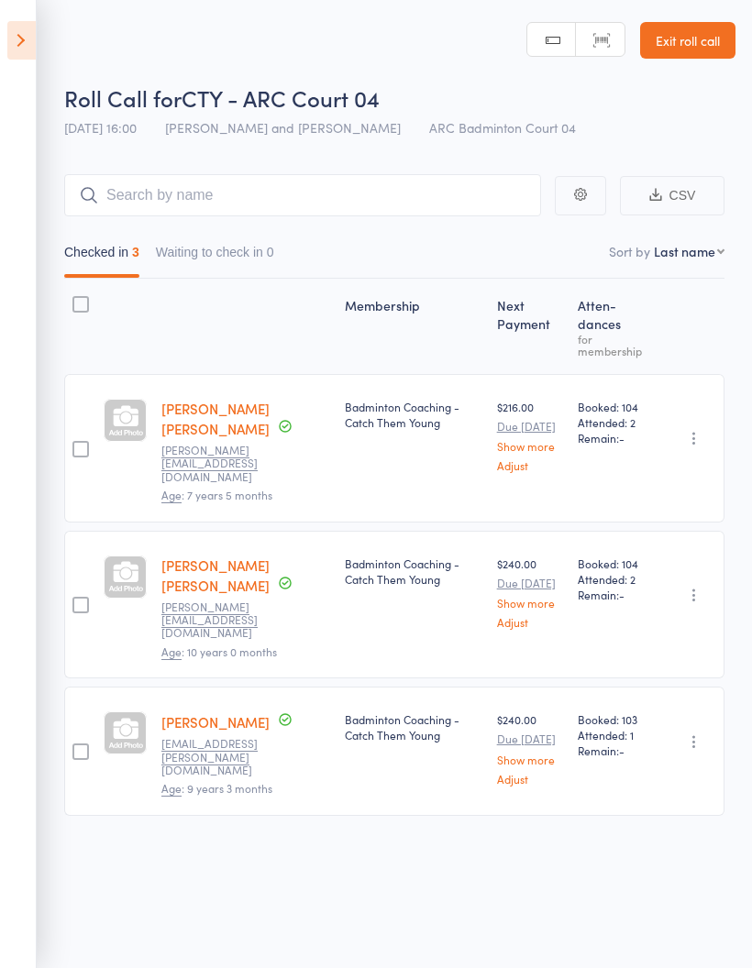
click at [35, 45] on icon at bounding box center [21, 40] width 28 height 38
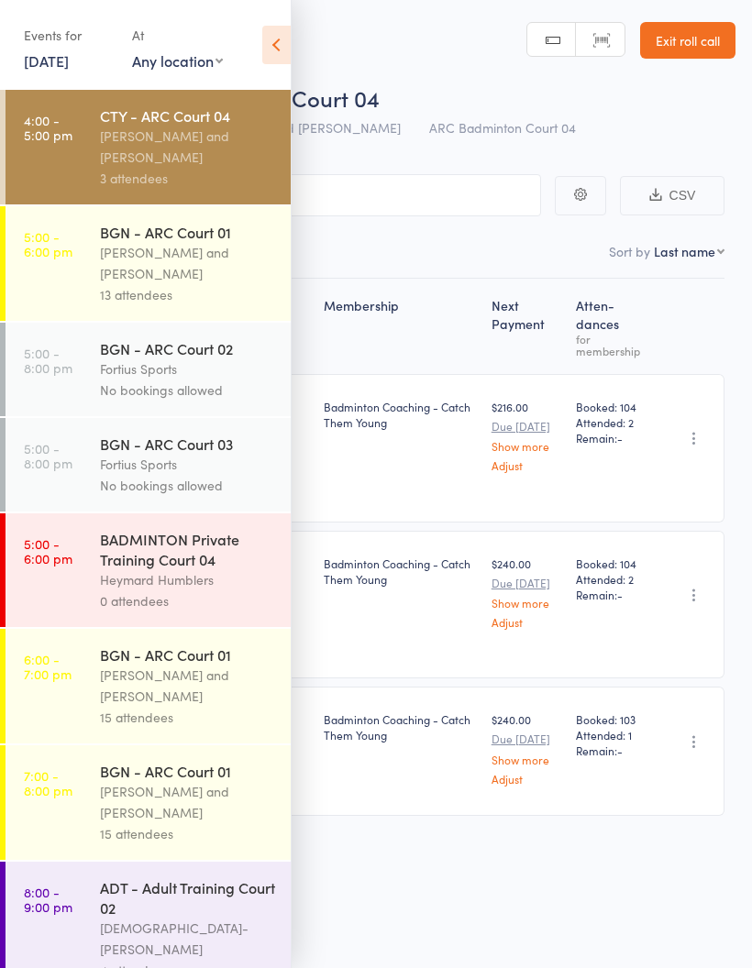
click at [211, 257] on div "Antonio Emanuel and Vinh Nguyen" at bounding box center [187, 263] width 175 height 42
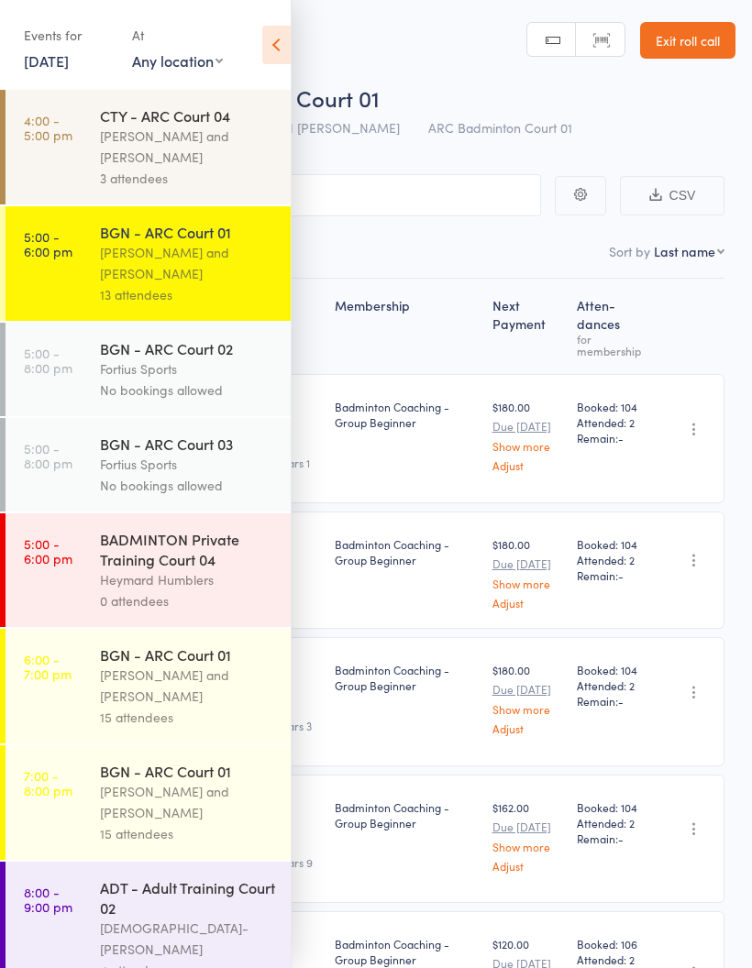
click at [271, 38] on icon at bounding box center [276, 45] width 28 height 38
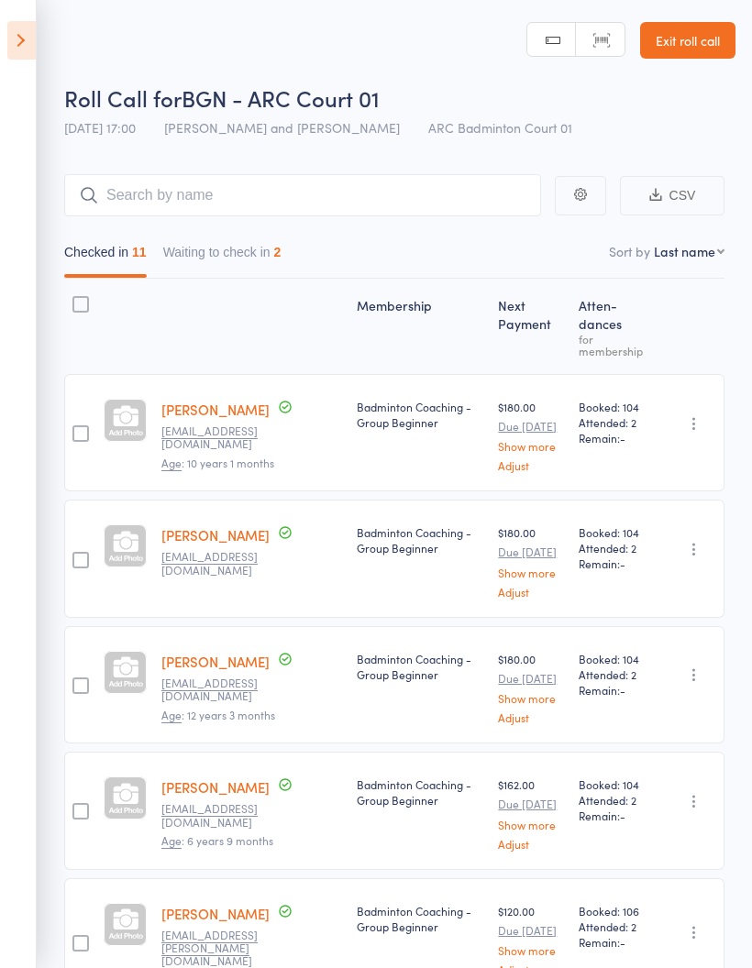
click at [269, 254] on button "Waiting to check in 2" at bounding box center [222, 257] width 118 height 42
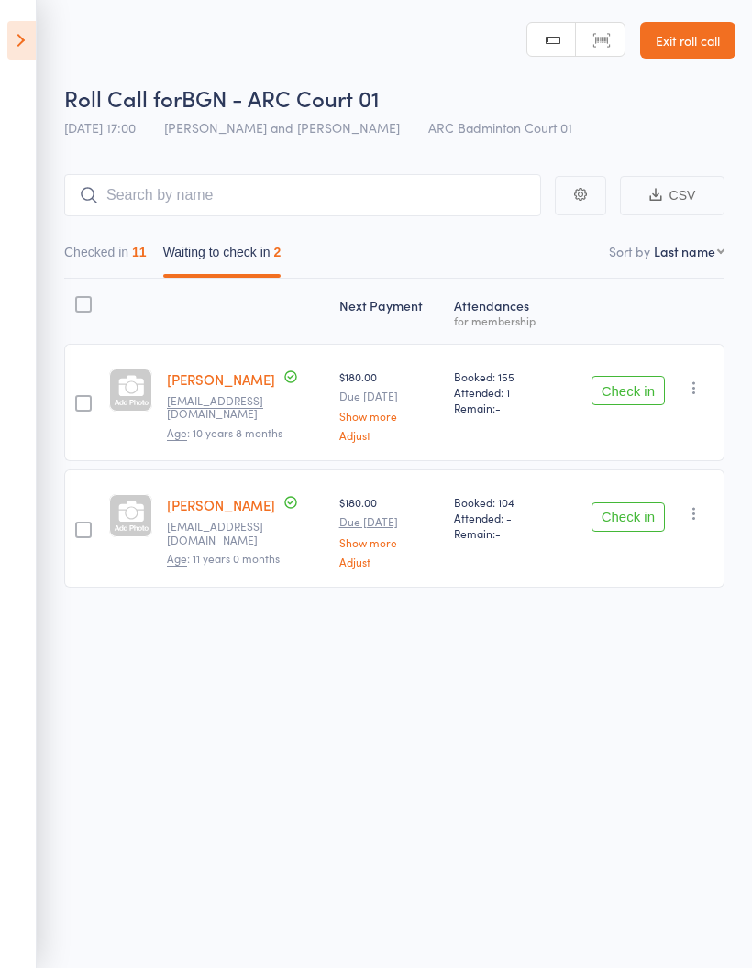
click at [104, 256] on button "Checked in 11" at bounding box center [105, 257] width 82 height 42
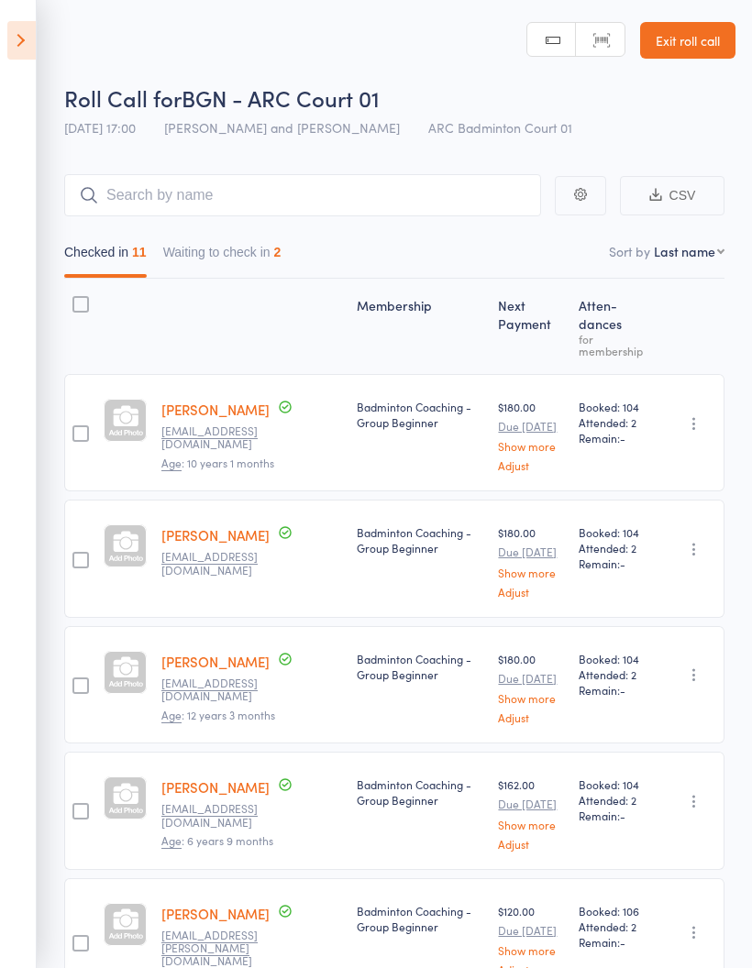
click at [30, 47] on icon at bounding box center [21, 40] width 28 height 38
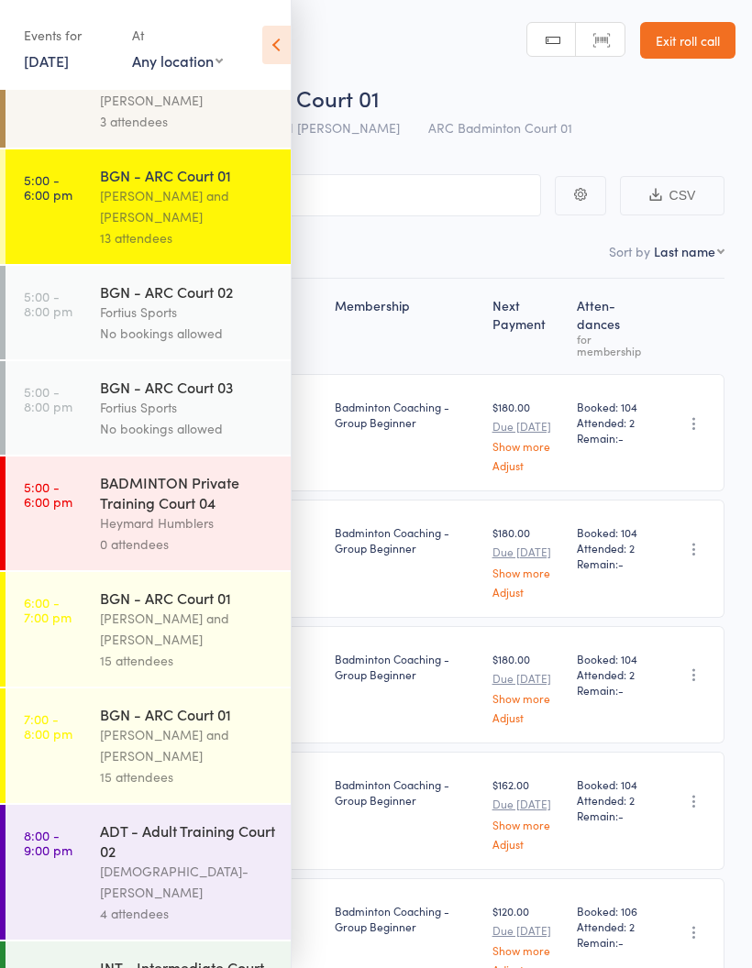
scroll to position [59, 0]
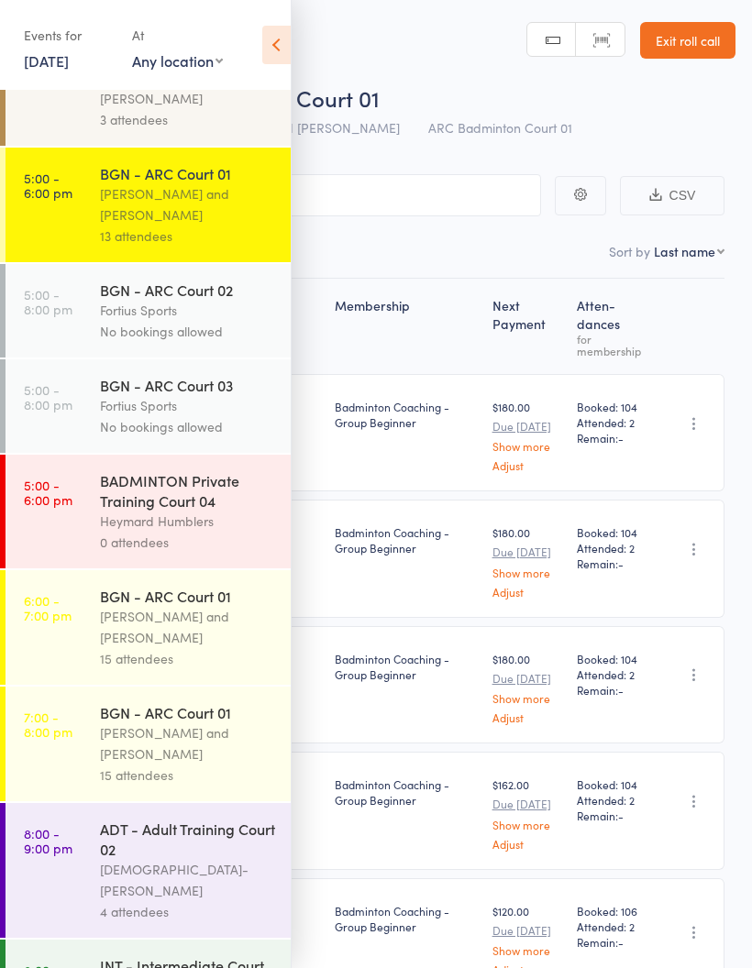
click at [180, 551] on div "0 attendees" at bounding box center [187, 542] width 175 height 21
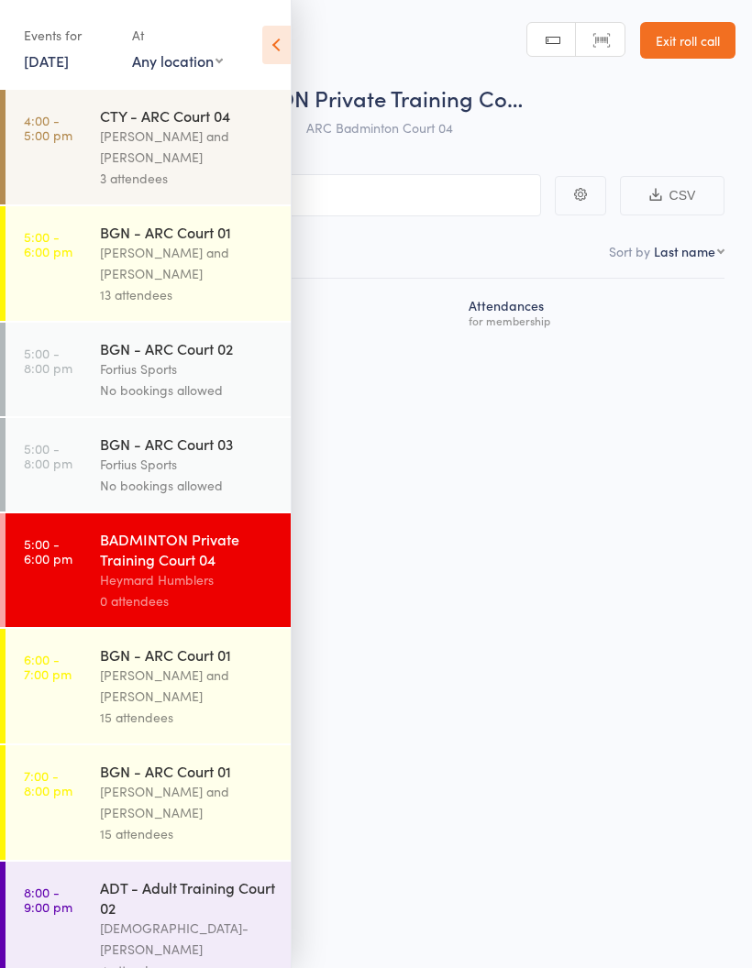
click at [269, 49] on icon at bounding box center [276, 45] width 28 height 38
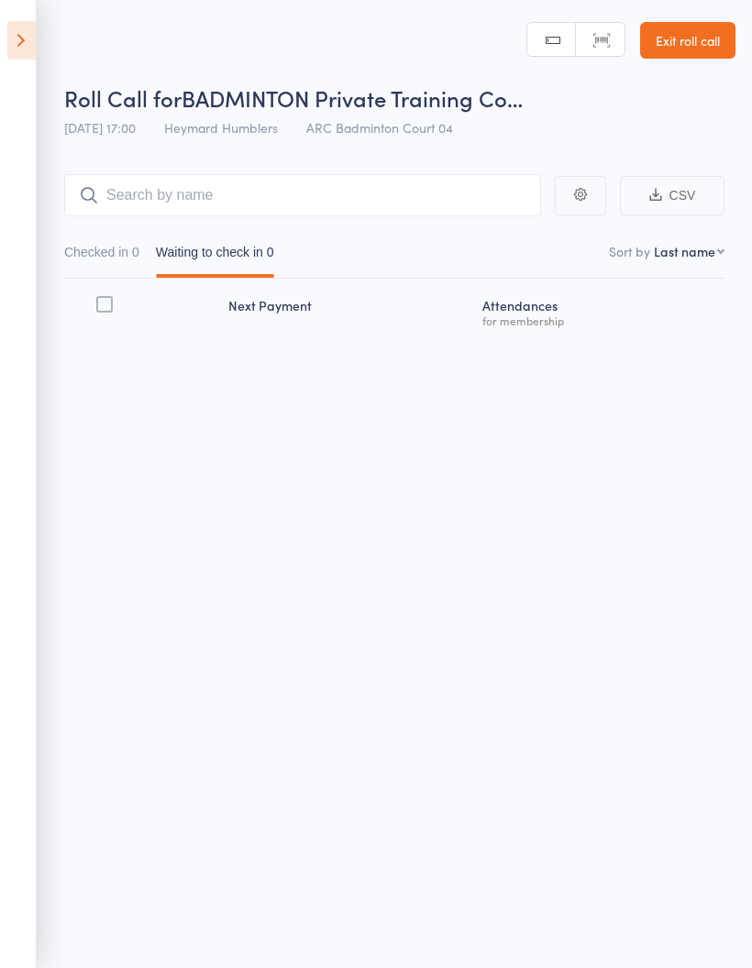
click at [26, 58] on icon at bounding box center [21, 40] width 28 height 38
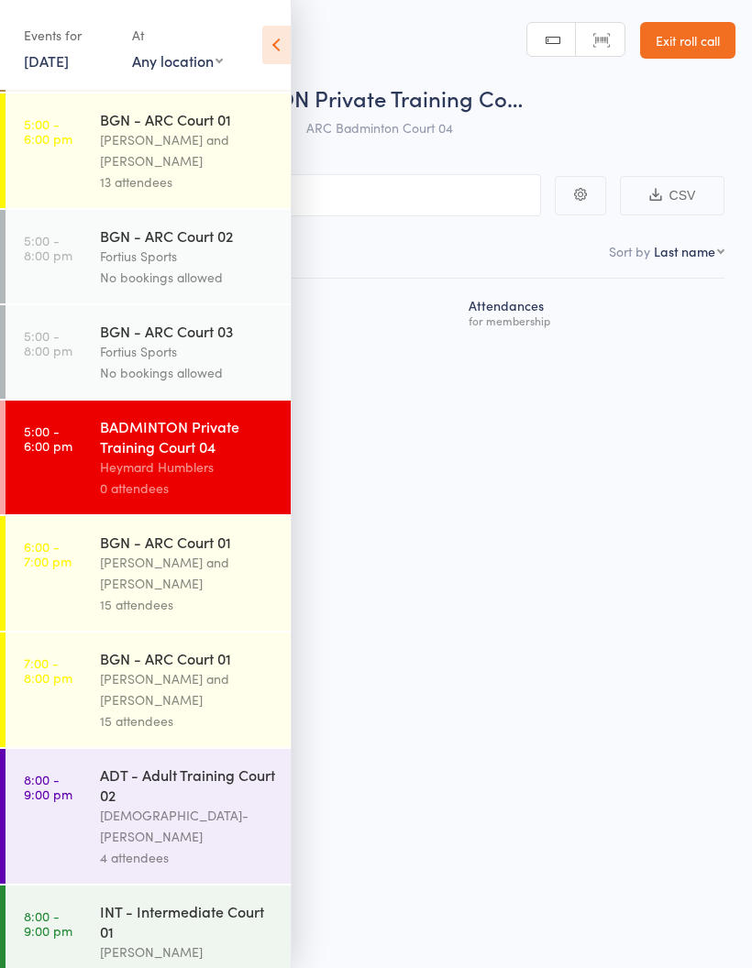
scroll to position [114, 0]
click at [201, 593] on div "Antonio Emanuel and Vinh Nguyen" at bounding box center [187, 572] width 175 height 42
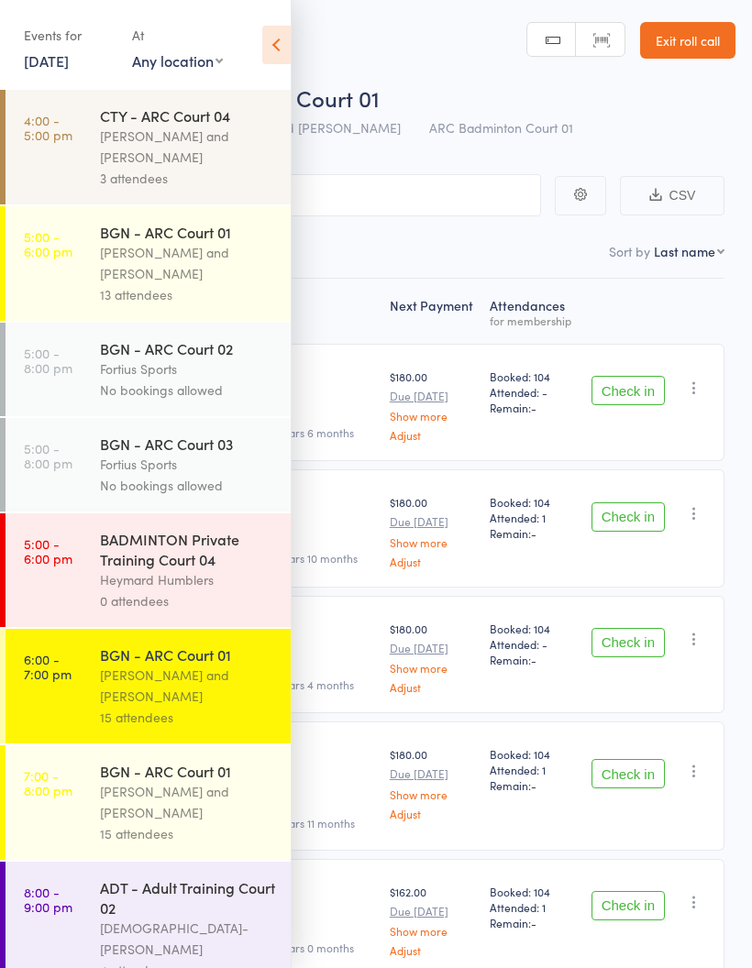
click at [271, 44] on icon at bounding box center [276, 45] width 28 height 38
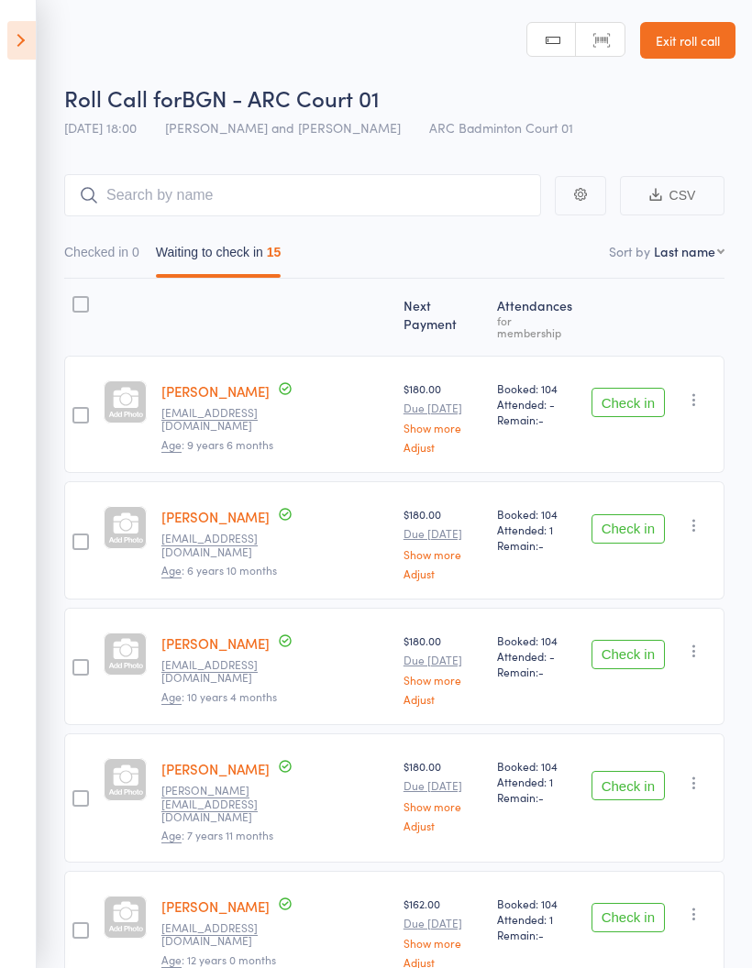
click at [104, 254] on button "Checked in 0" at bounding box center [101, 257] width 75 height 42
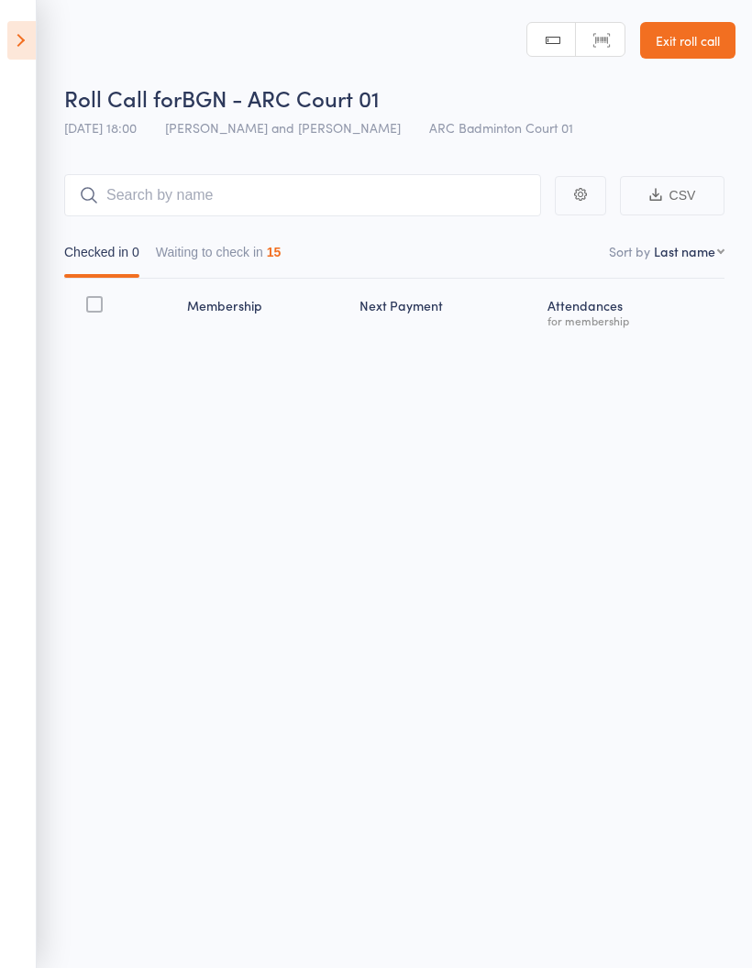
click at [261, 253] on button "Waiting to check in 15" at bounding box center [219, 257] width 126 height 42
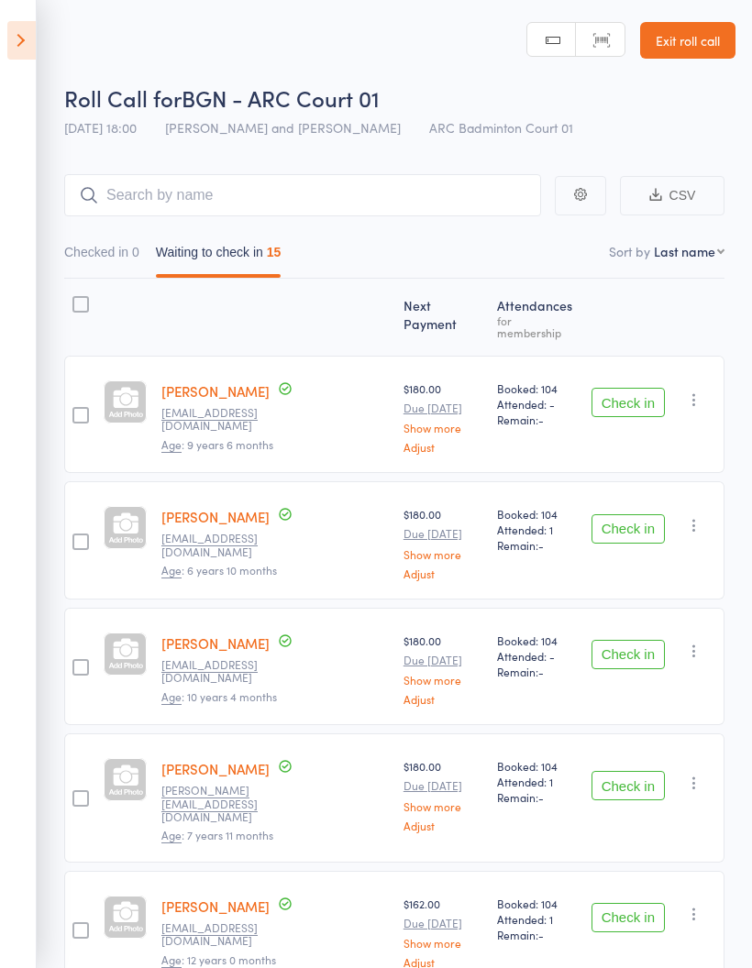
click at [414, 240] on nav "Checked in 0 Waiting to check in 15" at bounding box center [394, 257] width 676 height 42
